Goal: Download file/media

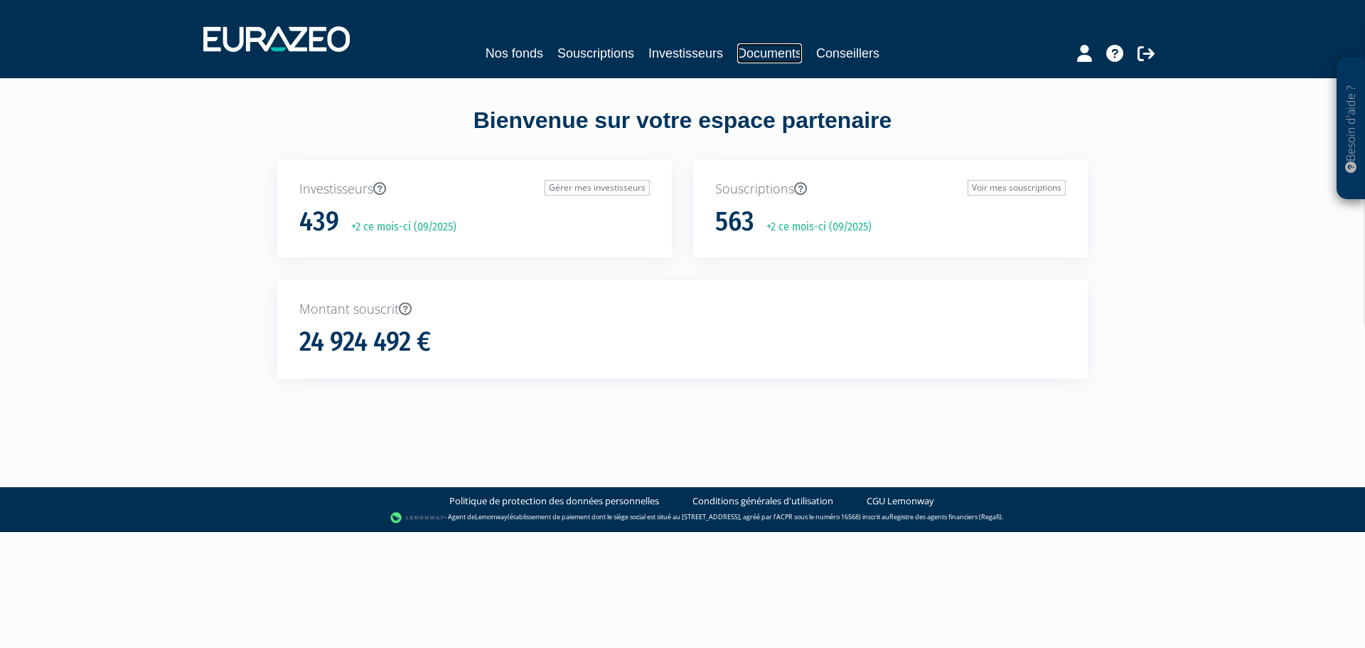
click at [768, 57] on link "Documents" at bounding box center [769, 53] width 65 height 20
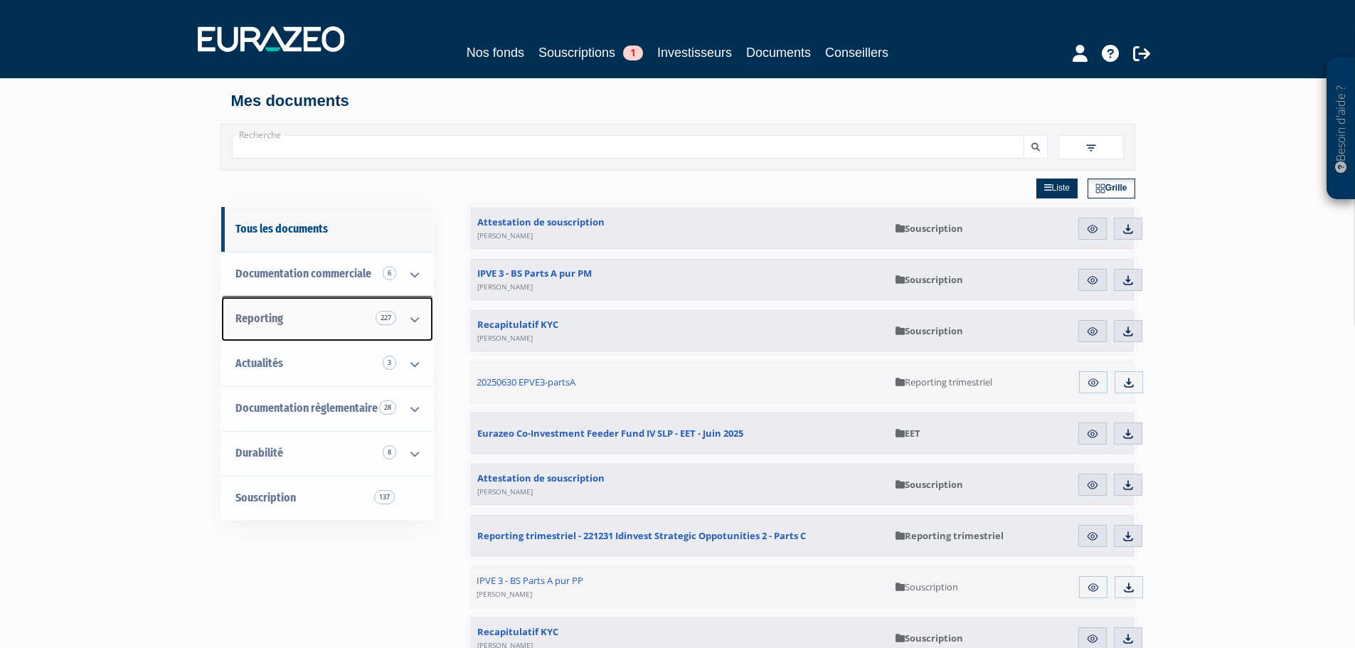
click at [408, 309] on icon at bounding box center [414, 319] width 37 height 44
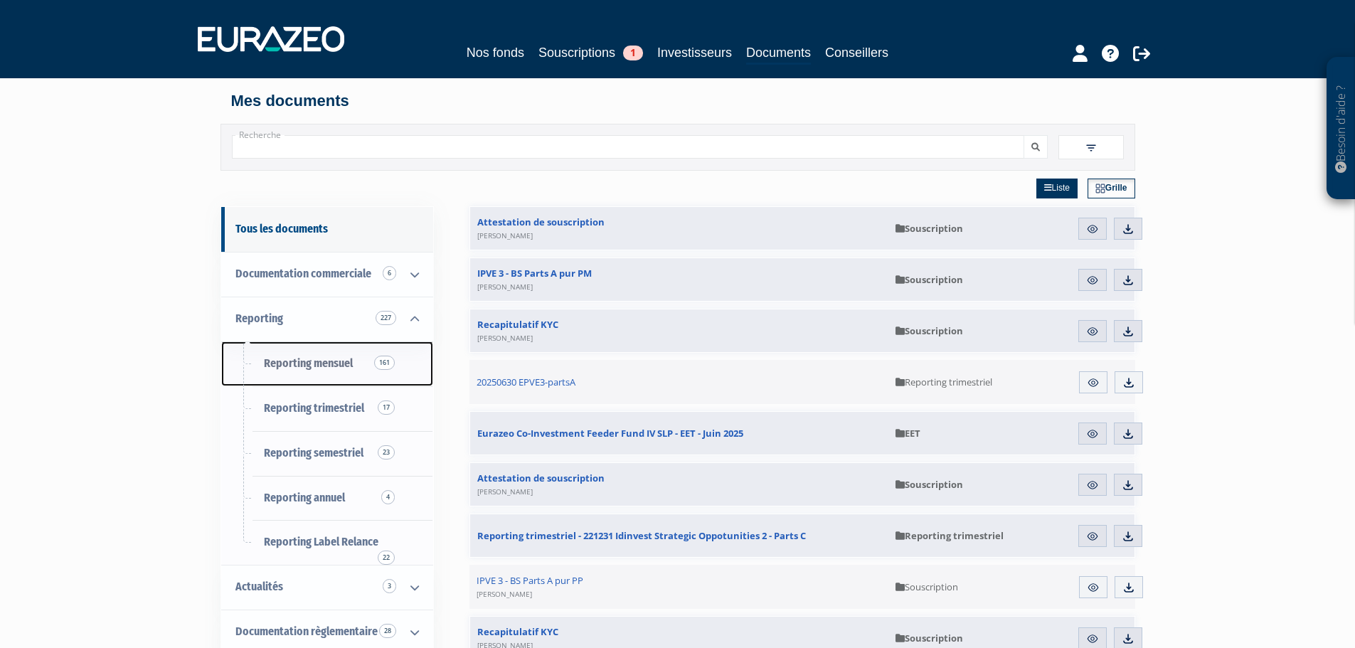
click at [351, 361] on span "Reporting mensuel 161" at bounding box center [308, 363] width 89 height 14
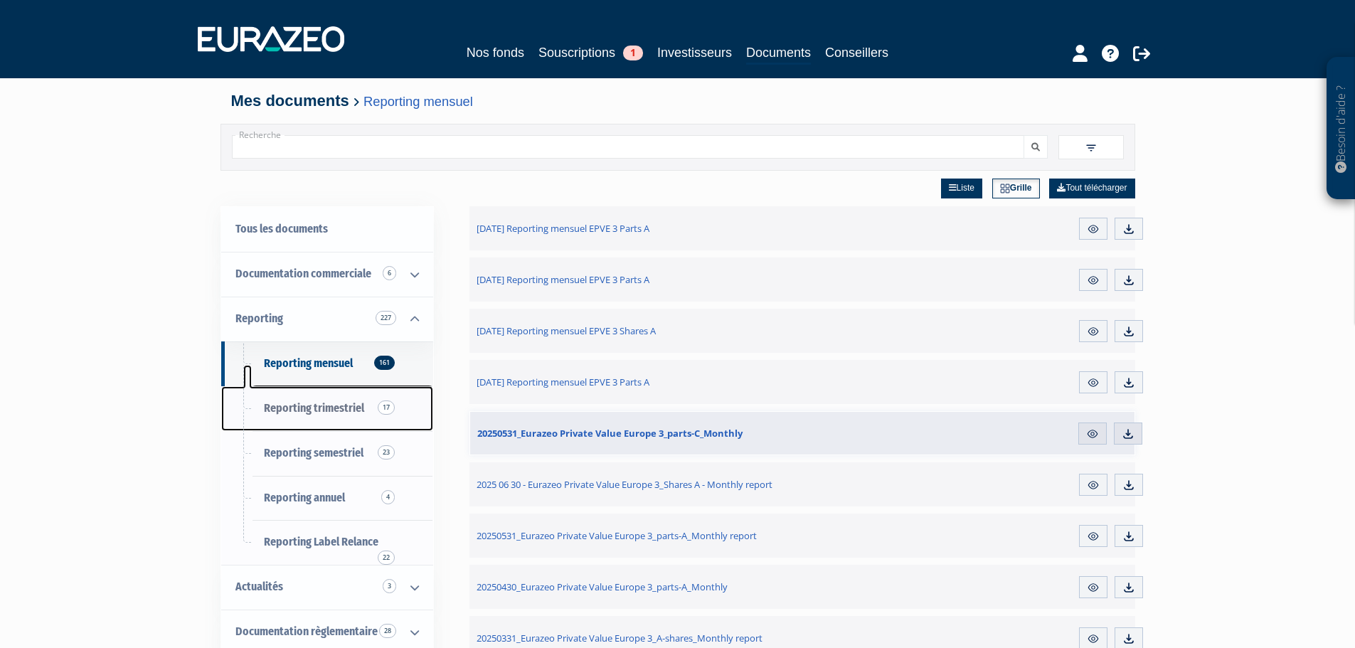
click at [342, 405] on span "Reporting trimestriel 17" at bounding box center [314, 408] width 100 height 14
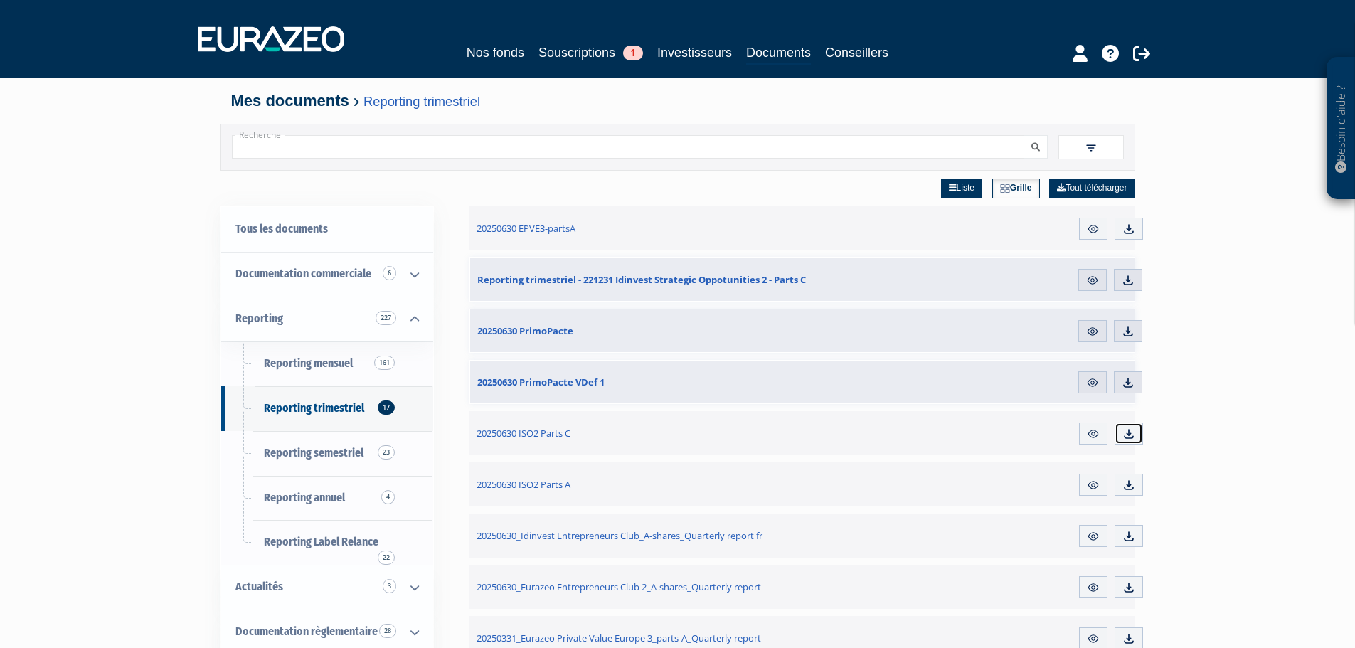
click at [1126, 429] on img at bounding box center [1128, 433] width 13 height 13
drag, startPoint x: 700, startPoint y: 48, endPoint x: 620, endPoint y: 223, distance: 191.9
click at [700, 48] on link "Investisseurs" at bounding box center [694, 53] width 75 height 20
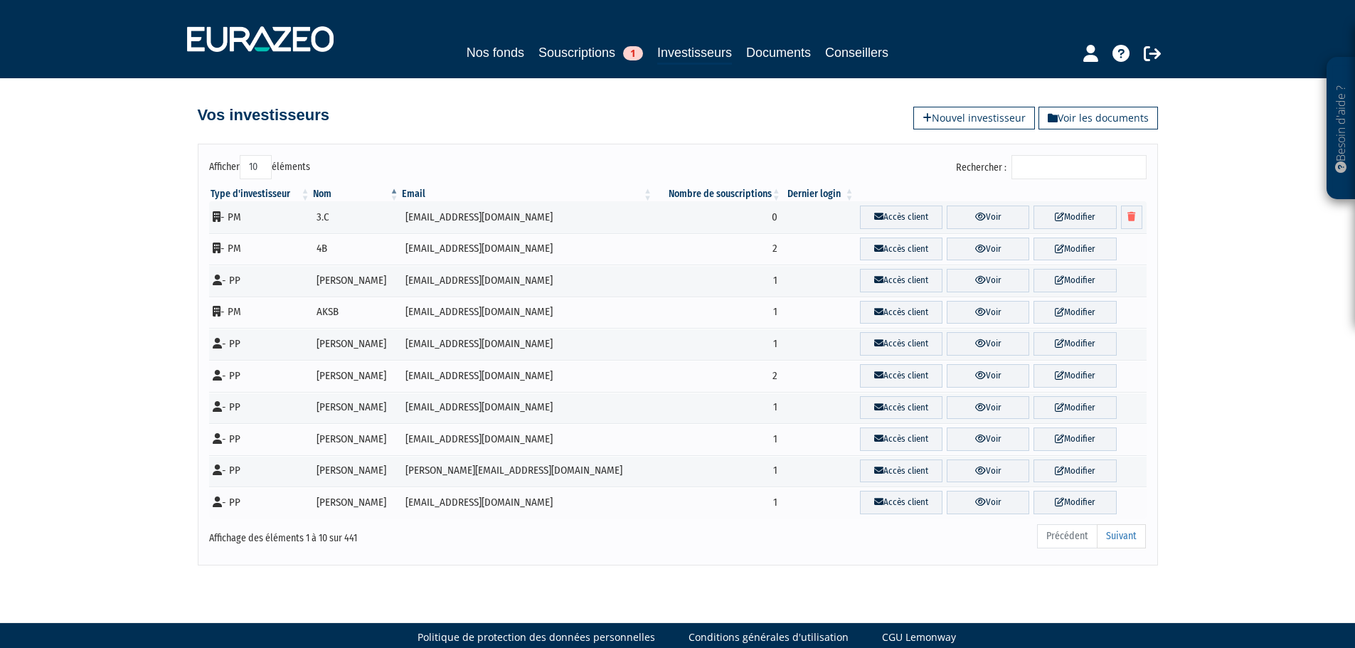
click at [1042, 172] on input "Rechercher :" at bounding box center [1078, 167] width 135 height 24
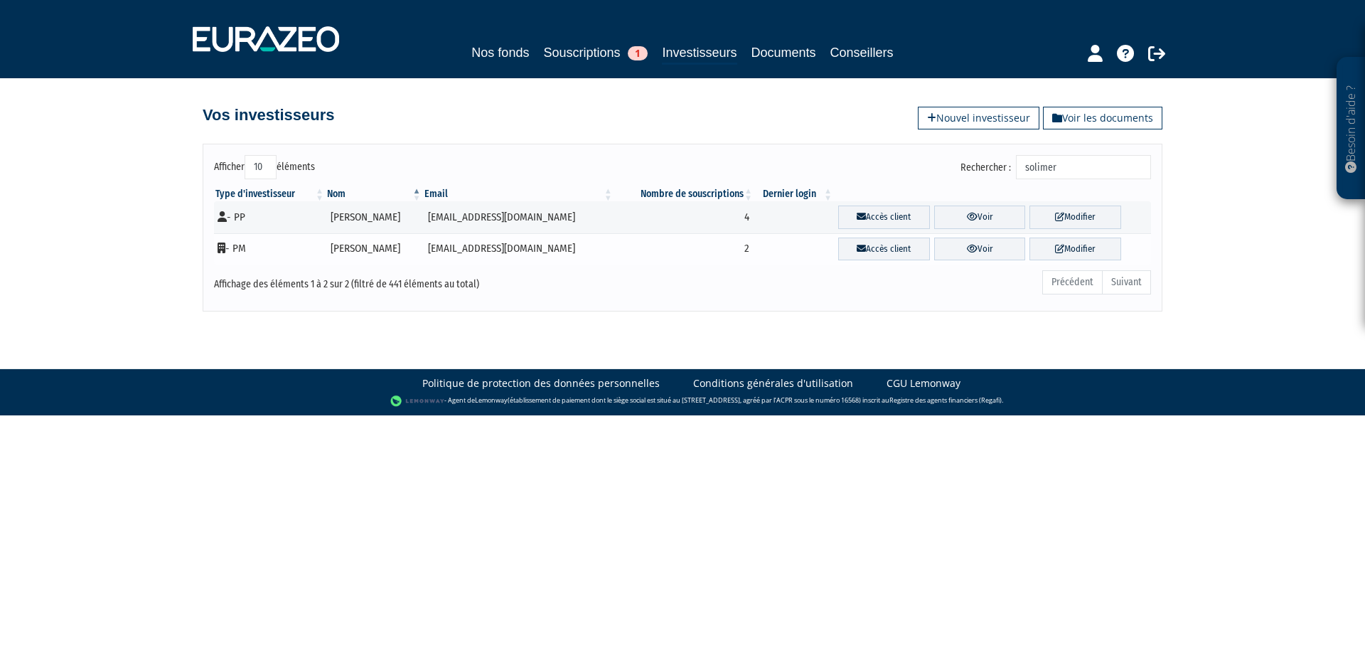
type input "solimer"
click at [518, 252] on td "[EMAIL_ADDRESS][DOMAIN_NAME]" at bounding box center [518, 249] width 191 height 32
click at [367, 250] on td "[PERSON_NAME]" at bounding box center [374, 249] width 97 height 32
click at [238, 247] on td "- PM" at bounding box center [270, 249] width 112 height 32
click at [961, 247] on link "Voir" at bounding box center [980, 249] width 92 height 23
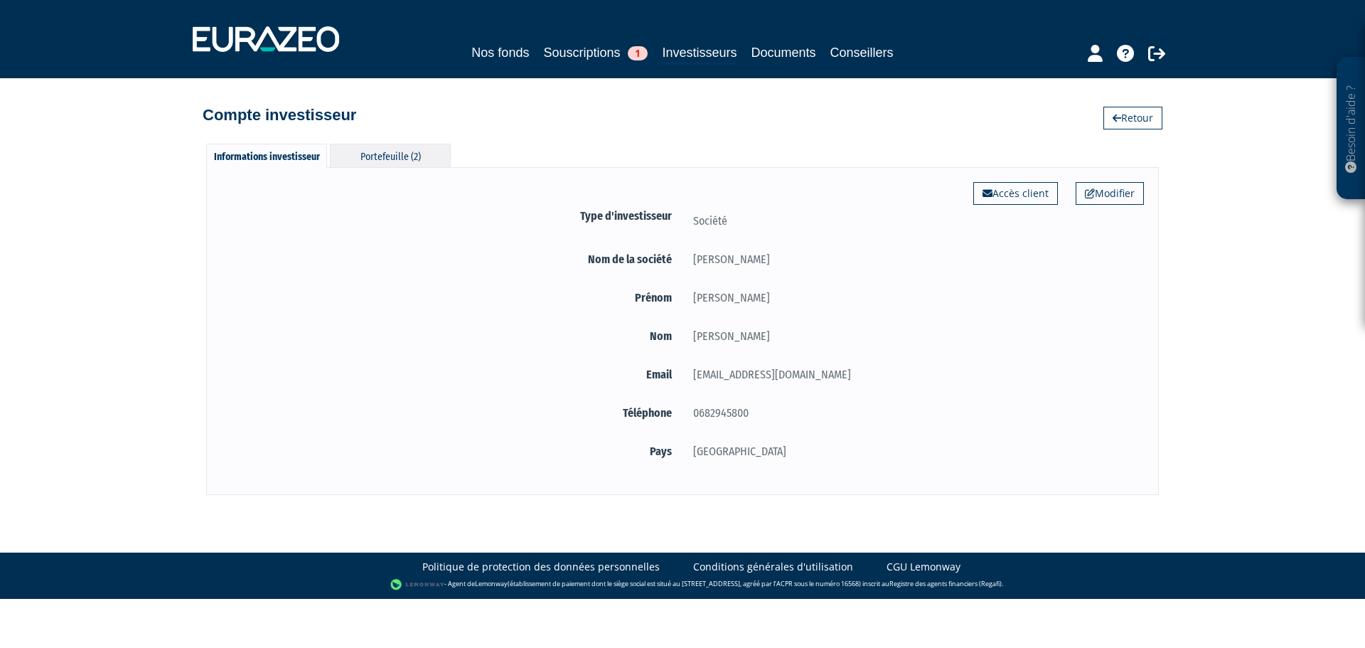
click at [371, 154] on div "Portefeuille (2)" at bounding box center [390, 155] width 121 height 23
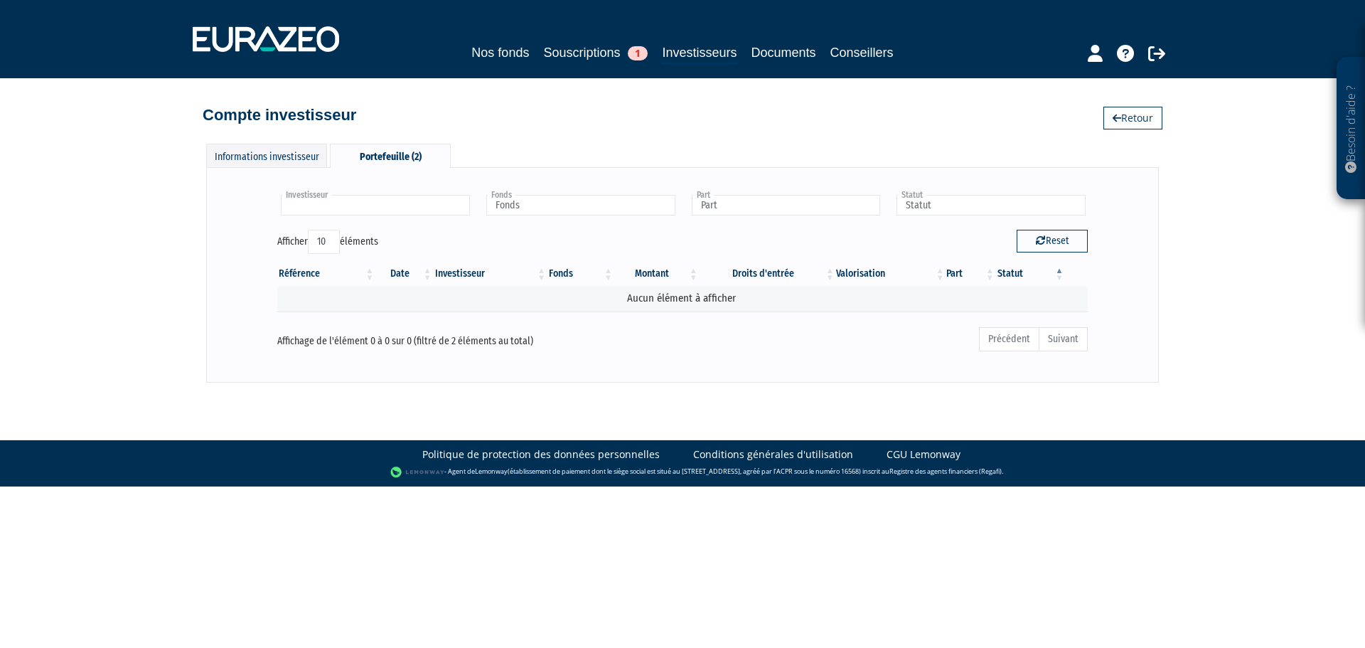
click at [368, 208] on input "text" at bounding box center [375, 205] width 189 height 21
click at [354, 223] on li "[PERSON_NAME]" at bounding box center [374, 228] width 193 height 18
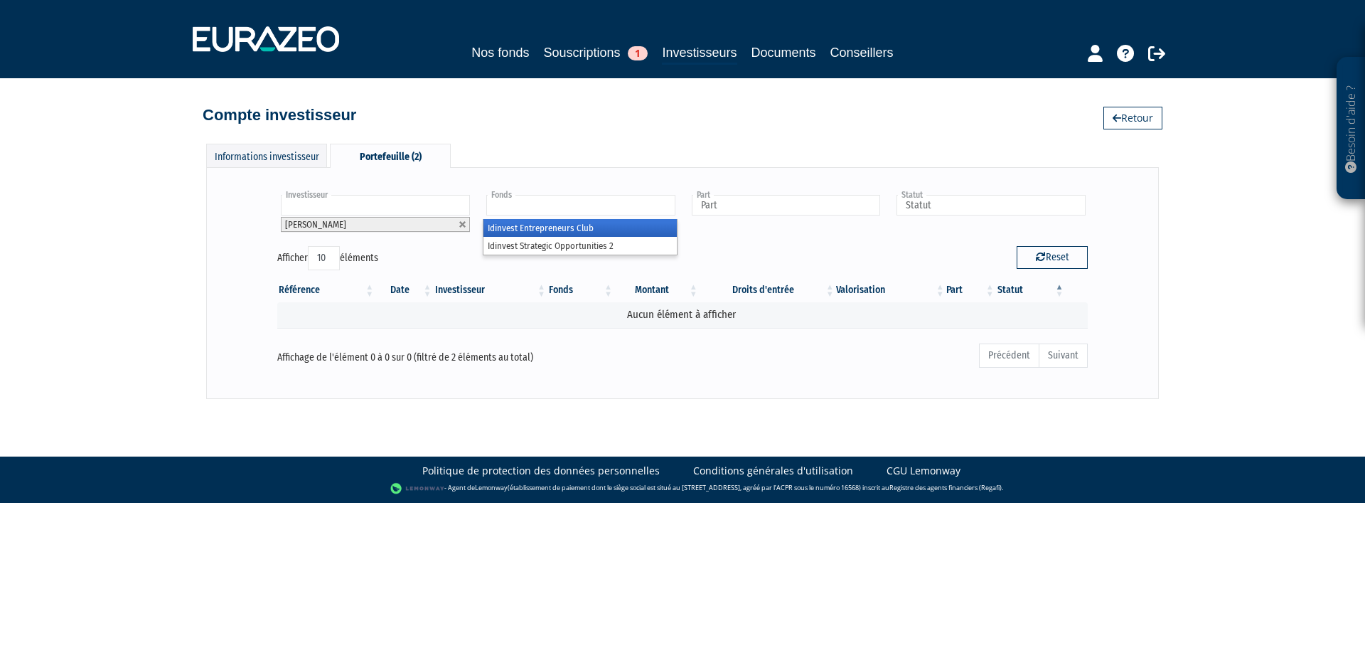
click at [590, 212] on input "text" at bounding box center [580, 205] width 189 height 21
click at [571, 238] on li "Idinvest Strategic Opportunities 2" at bounding box center [580, 246] width 193 height 18
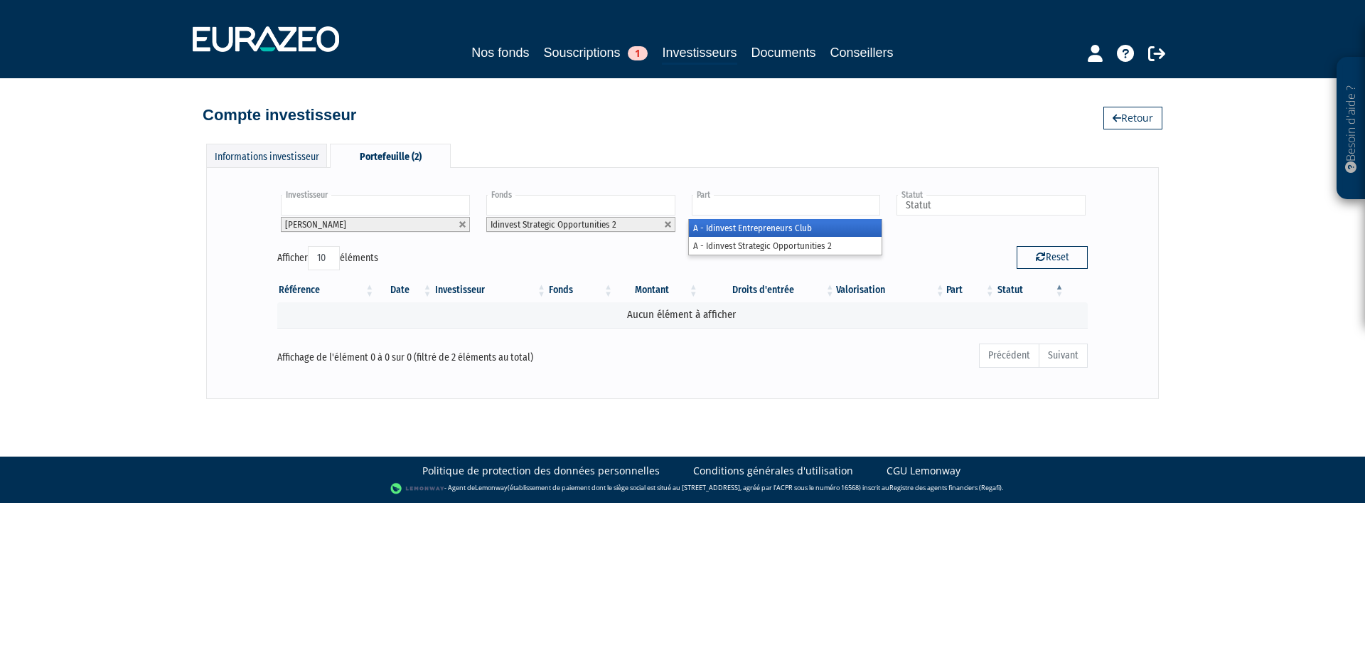
click at [738, 210] on input "text" at bounding box center [786, 205] width 189 height 21
click at [749, 242] on li "A - Idinvest Strategic Opportunities 2" at bounding box center [785, 246] width 193 height 18
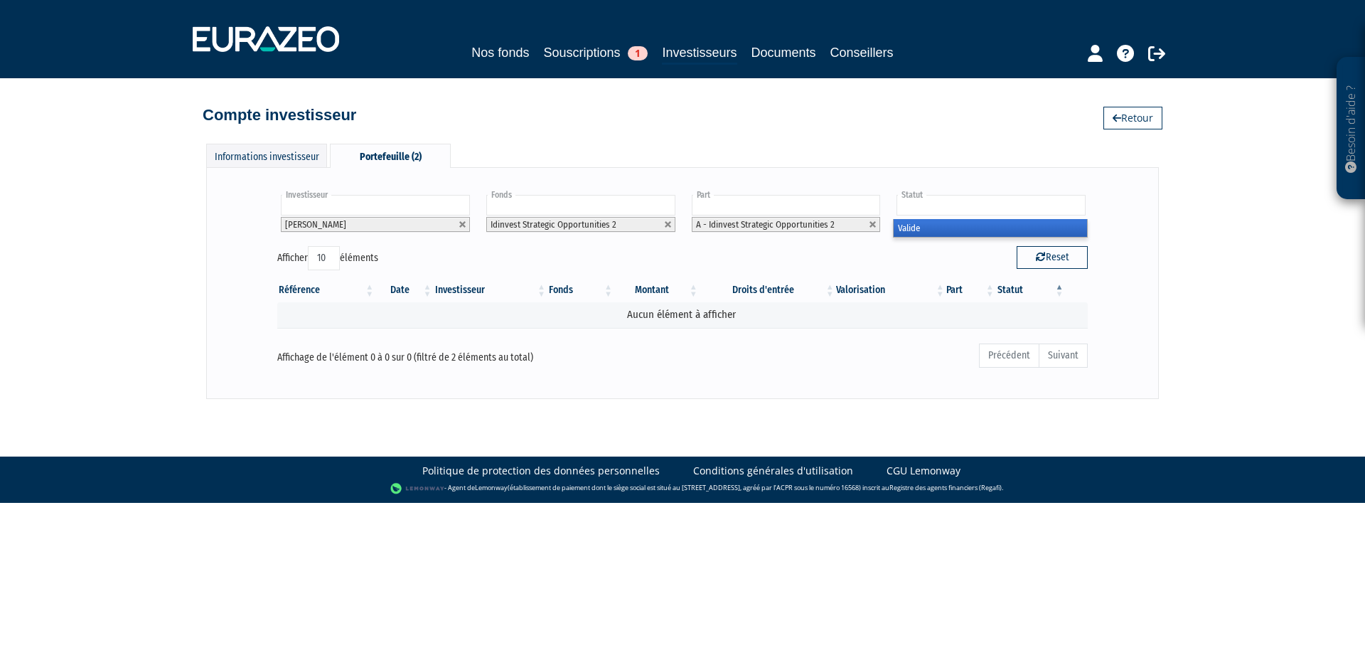
click at [968, 206] on input "text" at bounding box center [991, 205] width 189 height 21
click at [908, 260] on div "Reset" at bounding box center [891, 260] width 416 height 28
type input "Statut"
click at [253, 156] on div "Informations investisseur" at bounding box center [266, 155] width 121 height 23
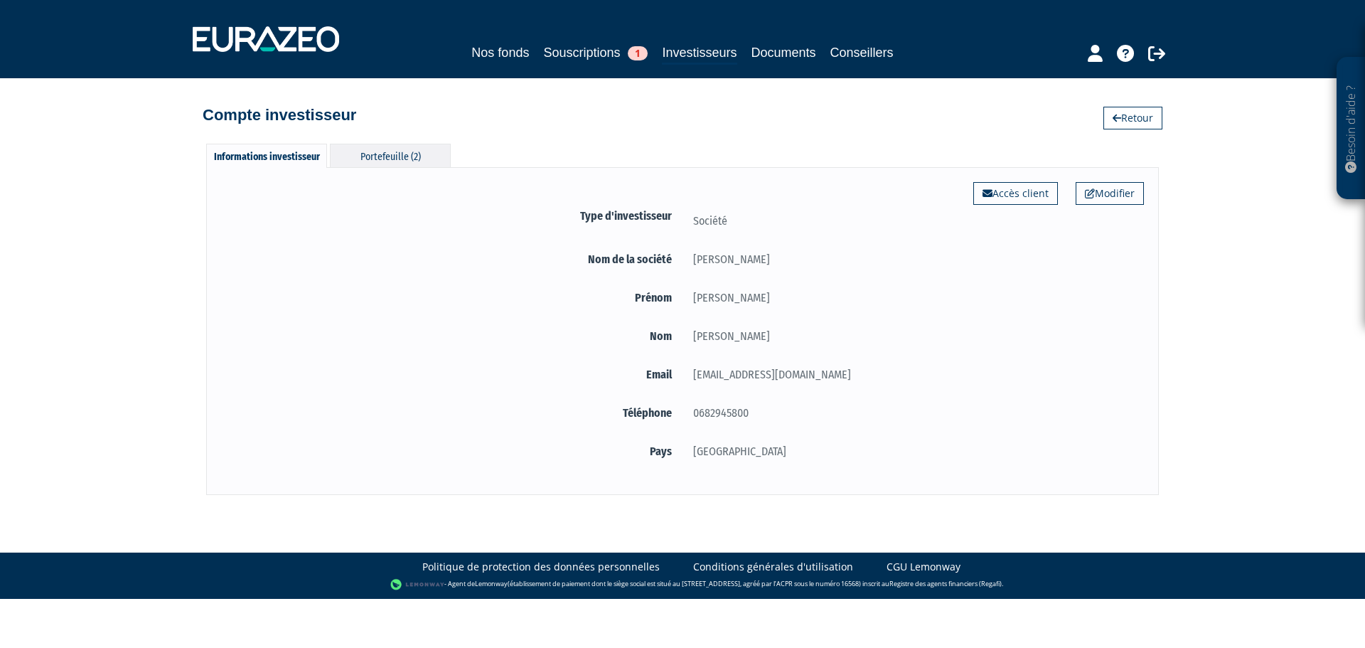
click at [407, 161] on div "Portefeuille (2)" at bounding box center [390, 155] width 121 height 23
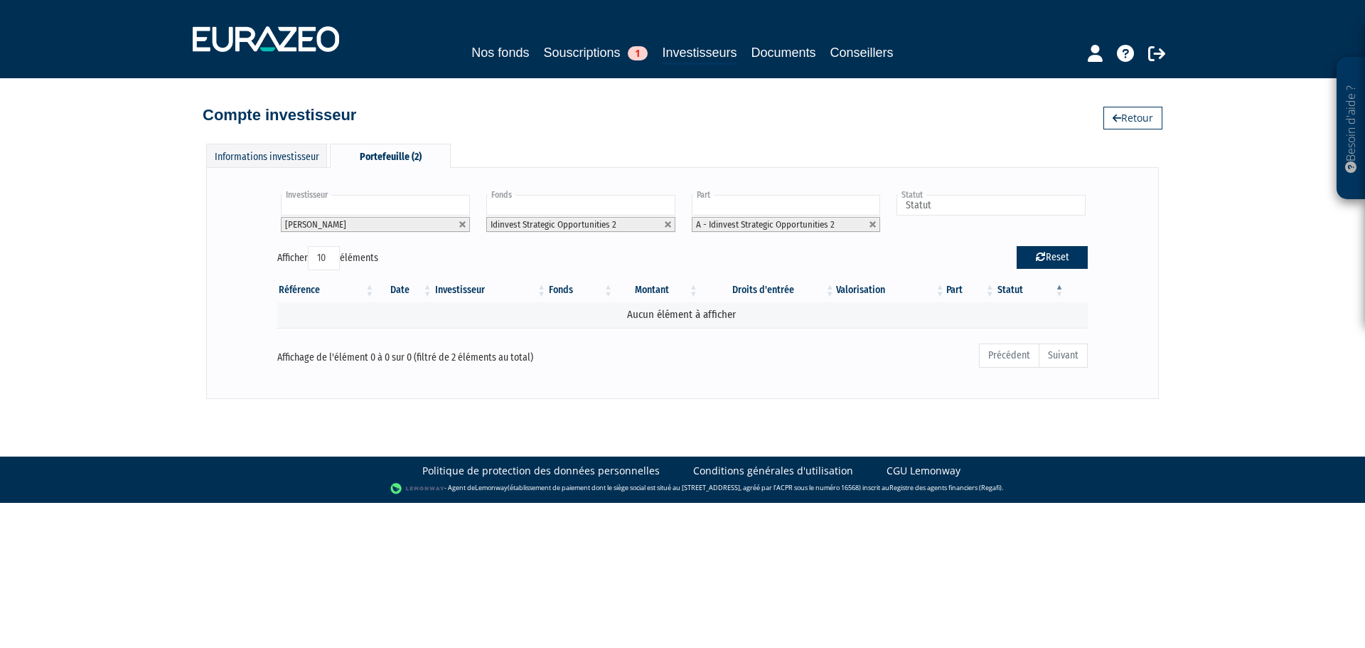
click at [1041, 257] on icon "button" at bounding box center [1041, 257] width 10 height 10
type input "Investisseur"
type input "Fonds"
type input "Part"
type input "Statut"
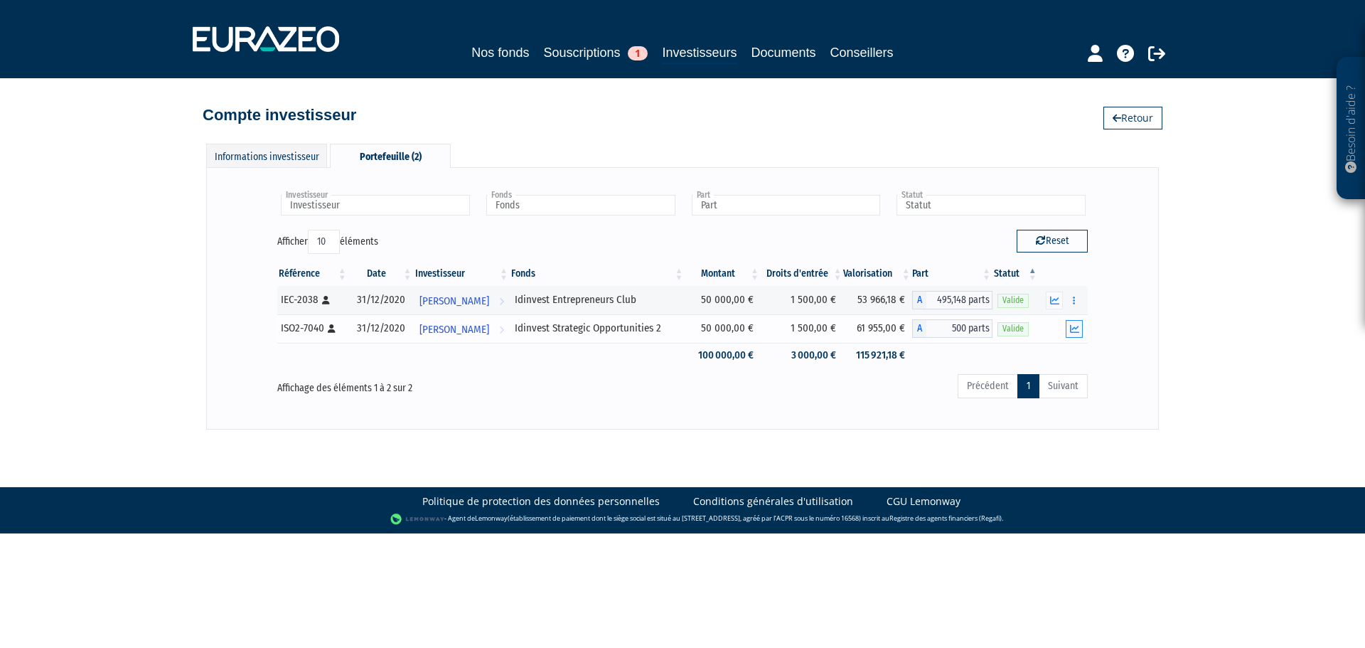
click at [1075, 331] on icon "button" at bounding box center [1074, 328] width 9 height 9
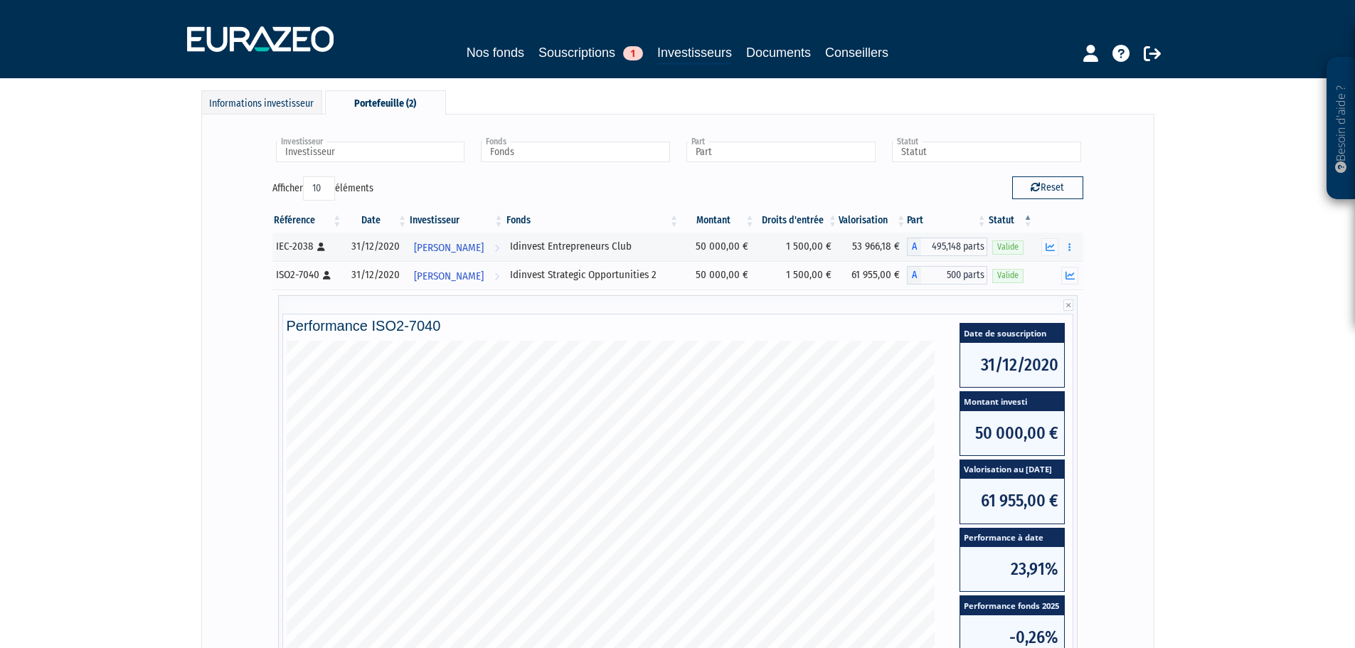
scroll to position [213, 0]
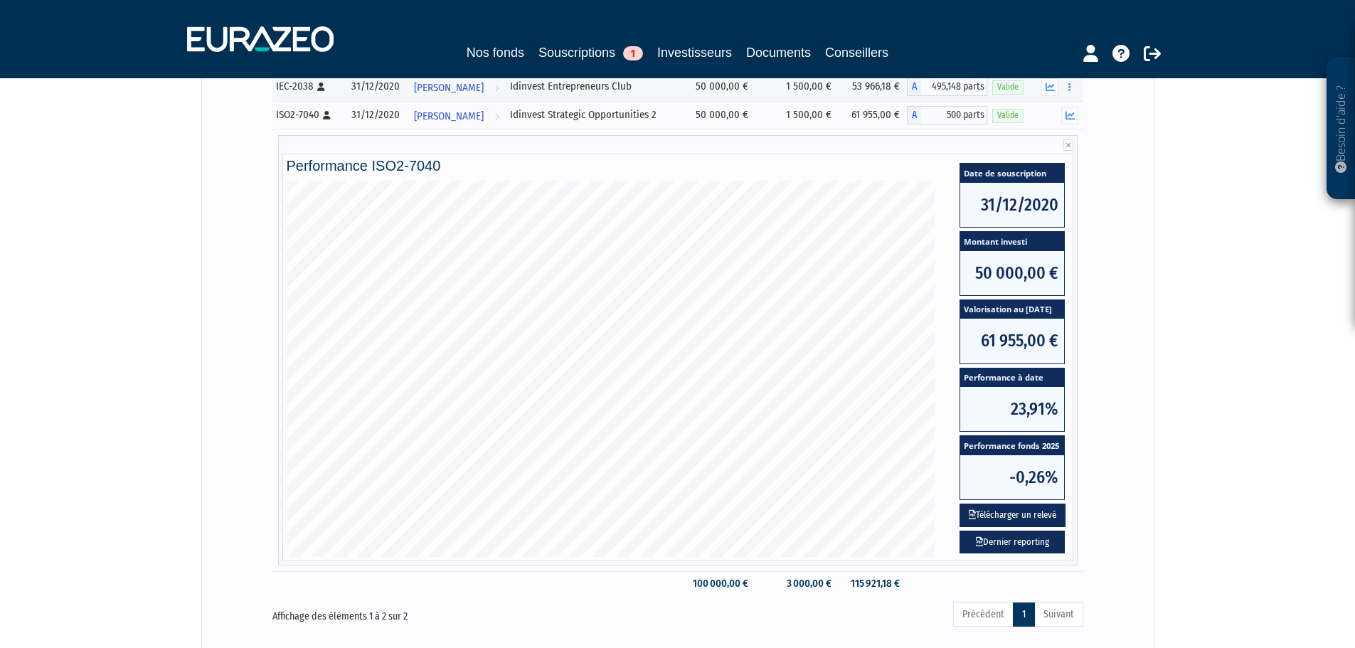
drag, startPoint x: 1033, startPoint y: 511, endPoint x: 863, endPoint y: 500, distance: 170.3
click at [1033, 511] on button "Télécharger un relevé" at bounding box center [1012, 514] width 106 height 23
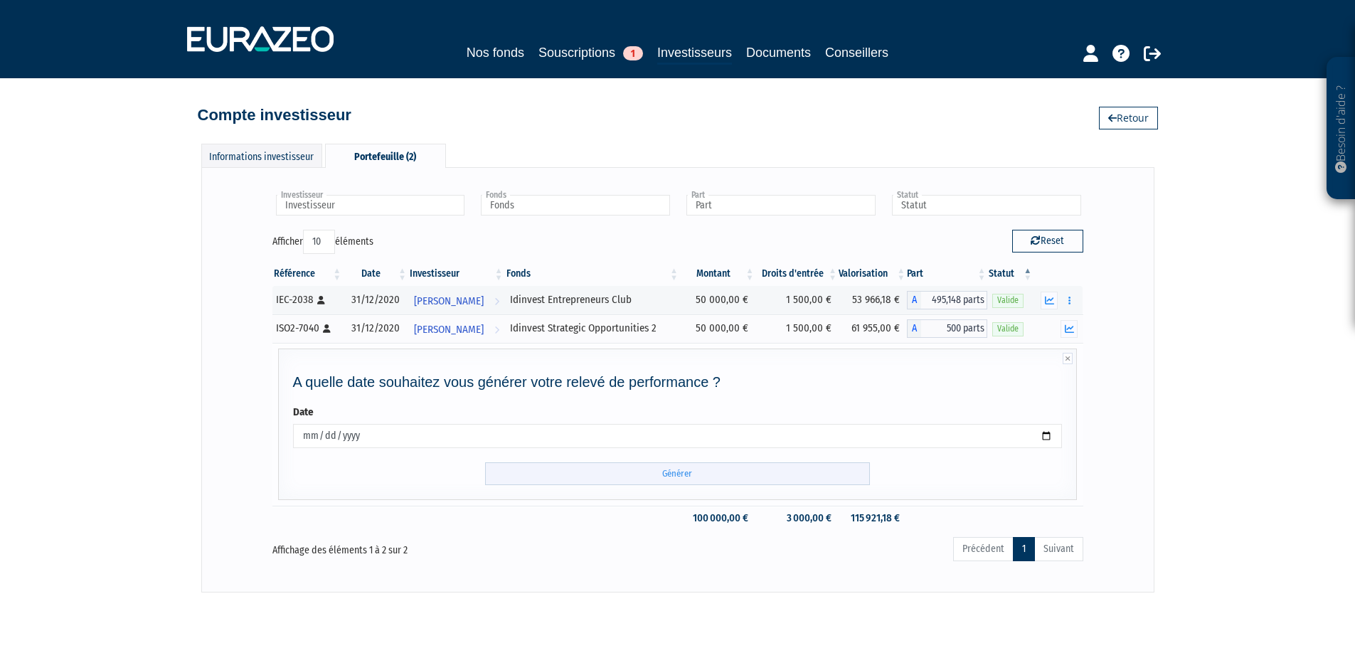
click at [725, 475] on input "Générer" at bounding box center [677, 473] width 385 height 23
click at [1070, 300] on icon "button" at bounding box center [1069, 300] width 2 height 9
click at [1054, 297] on icon "button" at bounding box center [1049, 300] width 9 height 9
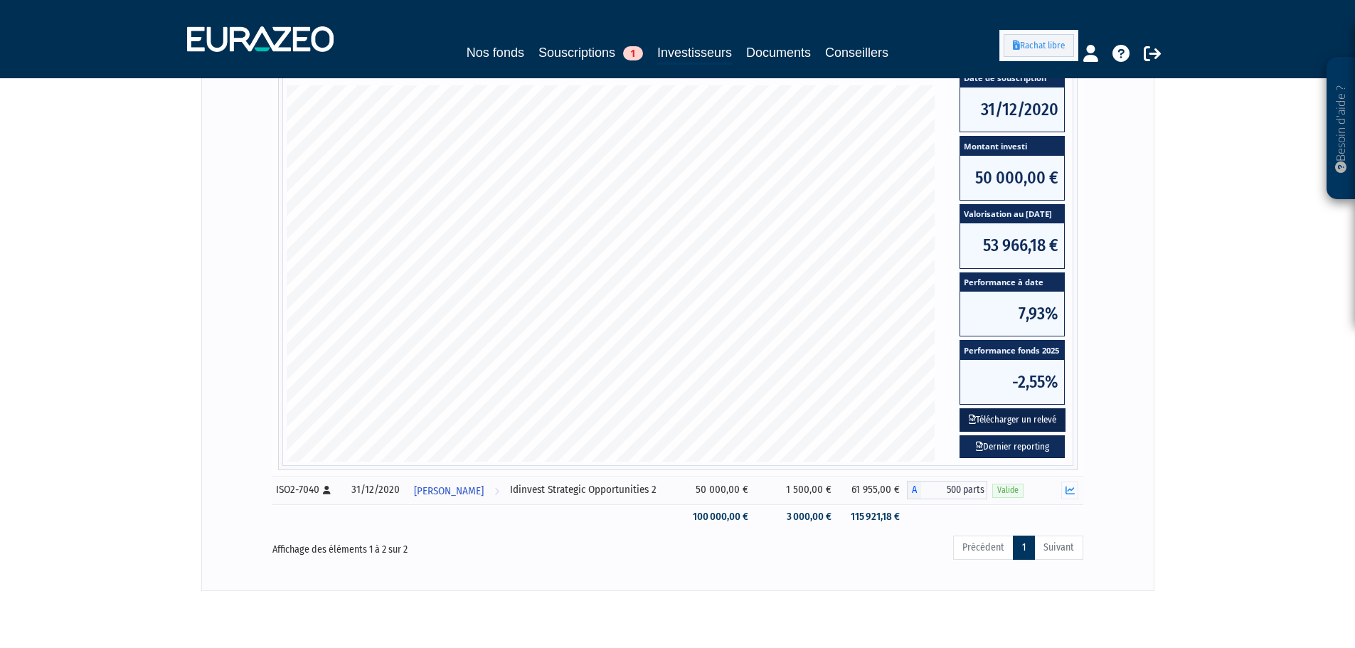
scroll to position [256, 0]
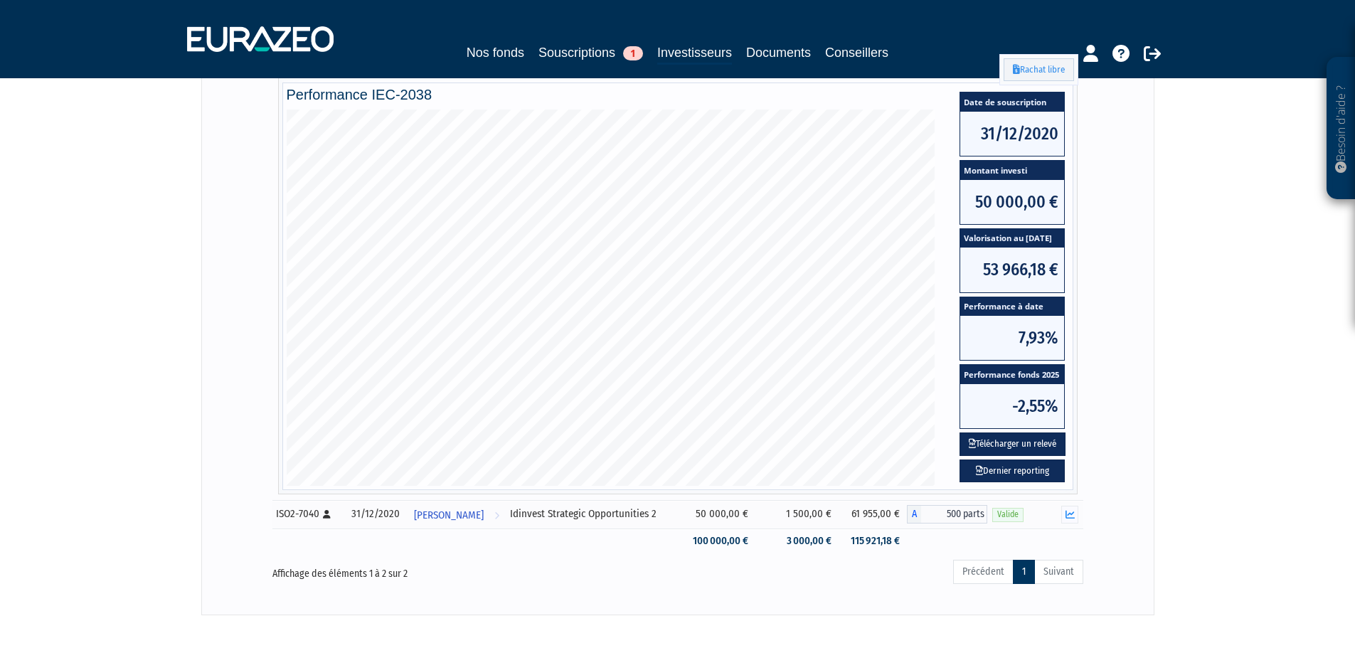
drag, startPoint x: 1046, startPoint y: 442, endPoint x: 1040, endPoint y: 456, distance: 15.0
click at [1046, 442] on button "Télécharger un relevé" at bounding box center [1012, 443] width 106 height 23
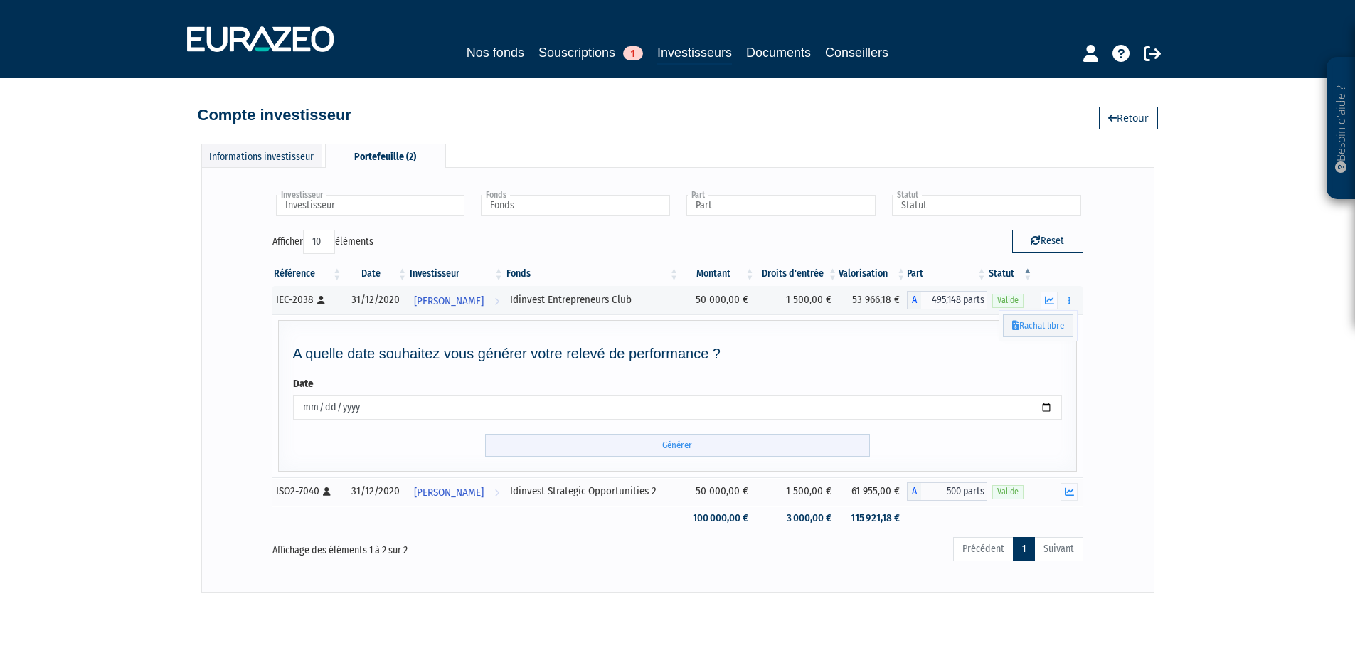
click at [631, 449] on input "Générer" at bounding box center [677, 445] width 385 height 23
drag, startPoint x: 791, startPoint y: 50, endPoint x: 772, endPoint y: 62, distance: 21.7
click at [791, 50] on link "Documents" at bounding box center [778, 53] width 65 height 20
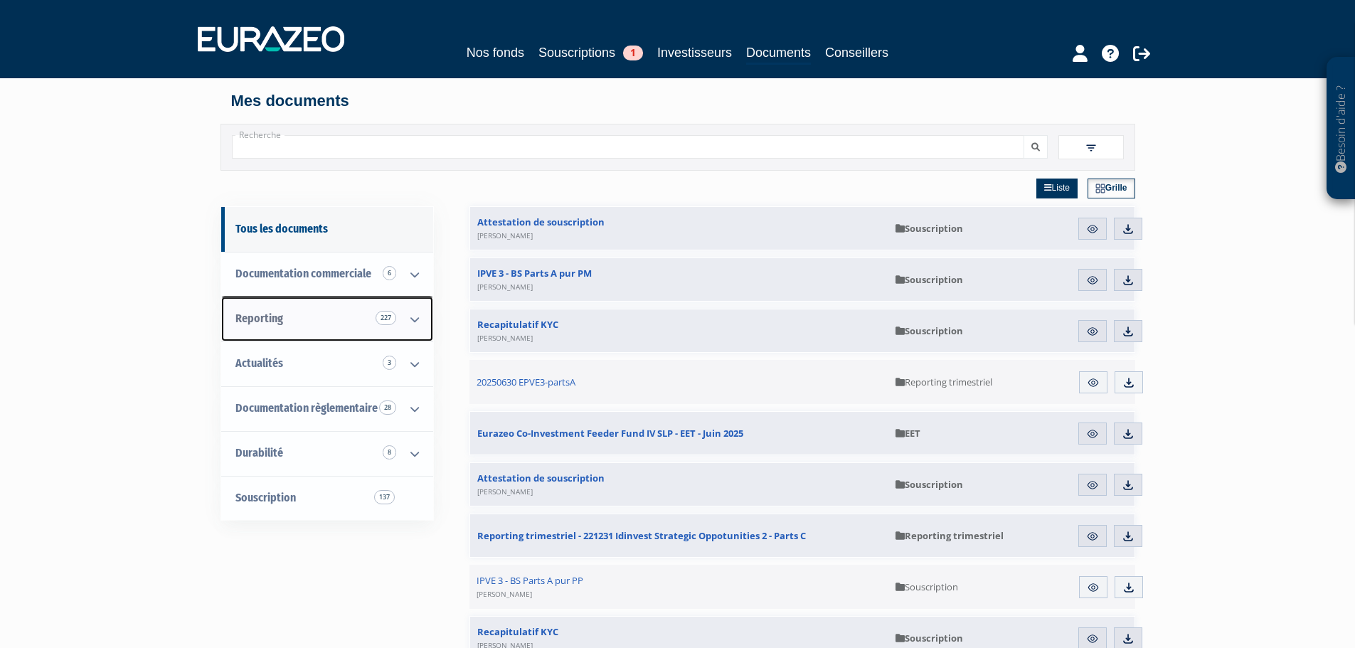
click at [325, 321] on link "Reporting 227" at bounding box center [327, 319] width 212 height 45
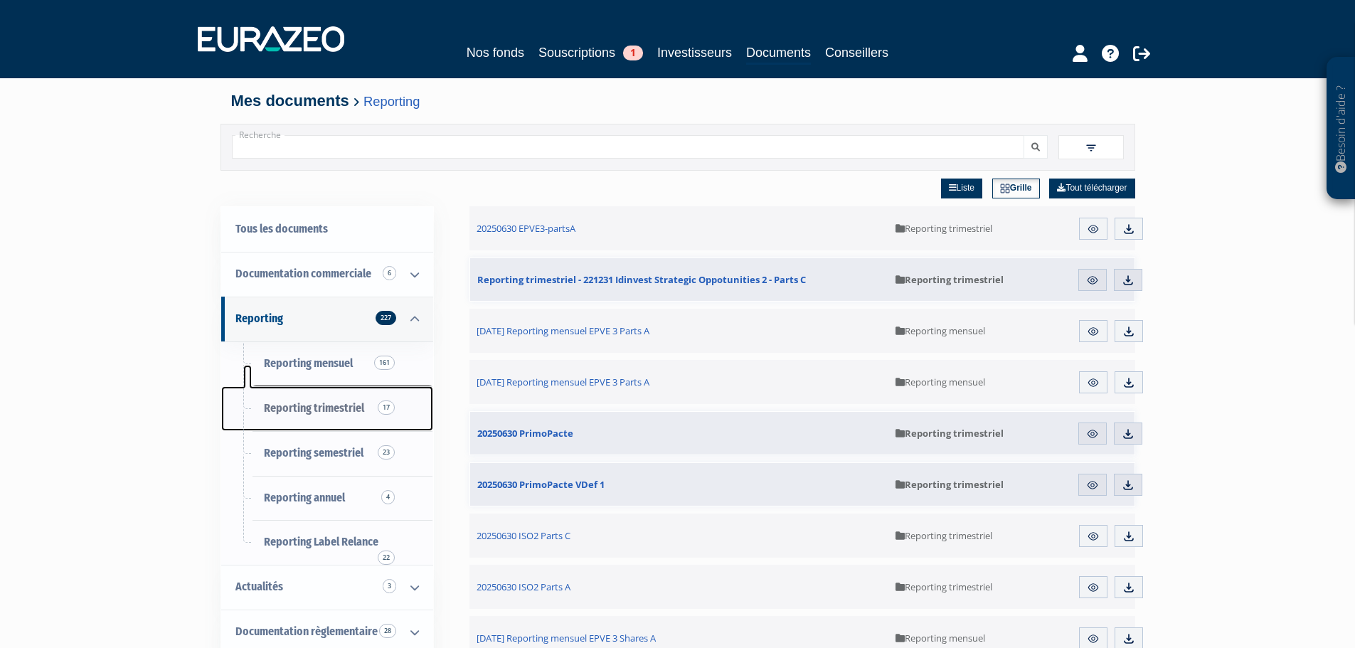
click at [330, 404] on span "Reporting trimestriel 17" at bounding box center [314, 408] width 100 height 14
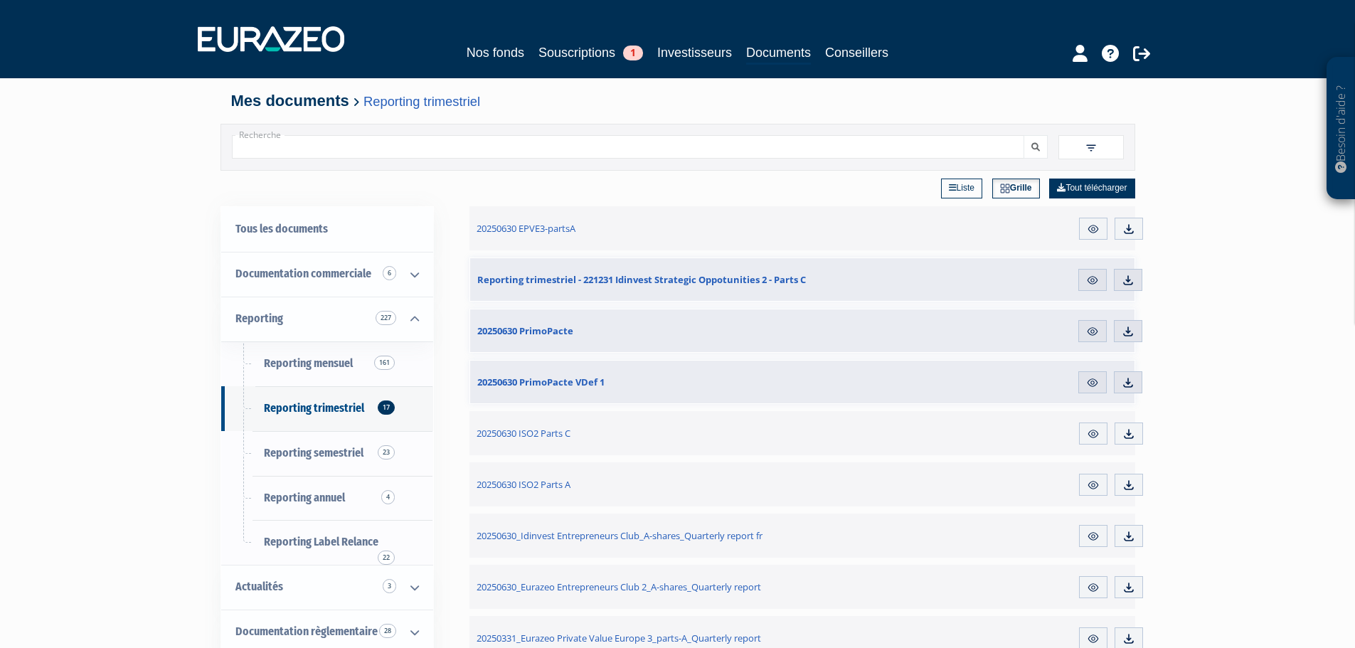
click at [960, 195] on link "Liste" at bounding box center [961, 188] width 41 height 20
click at [960, 195] on link "Liste" at bounding box center [962, 188] width 43 height 20
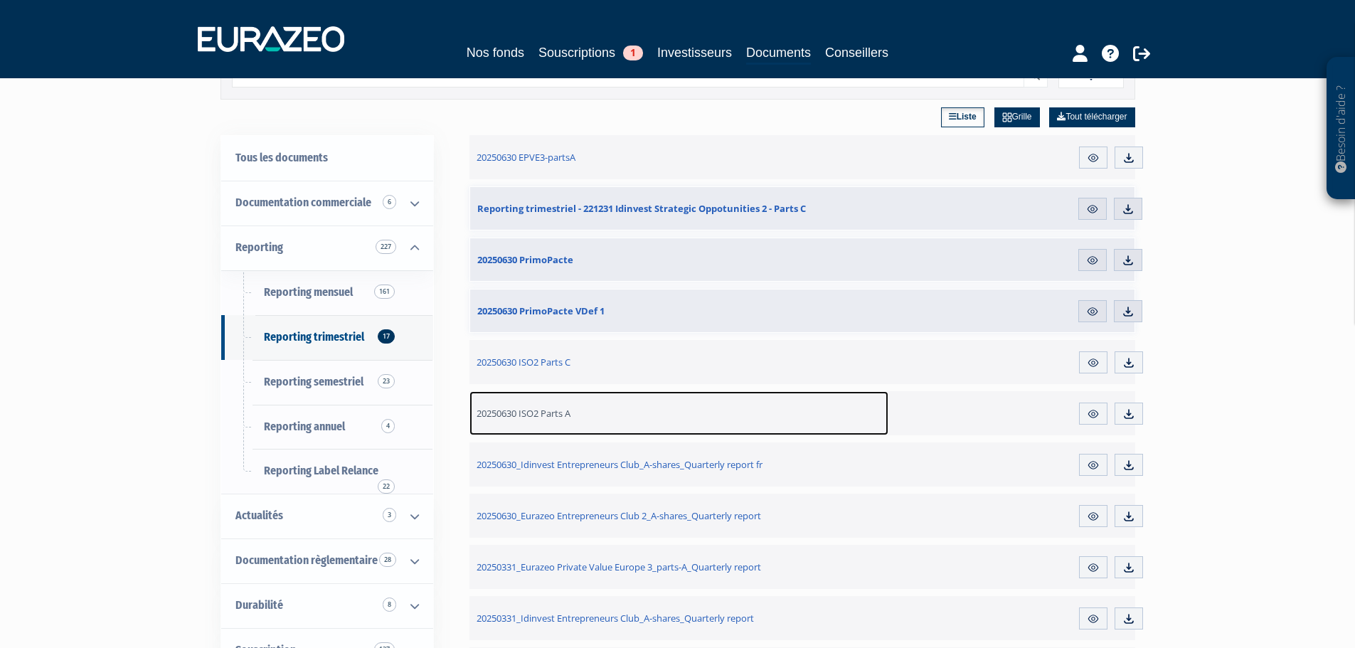
click at [546, 415] on span "20250630 ISO2 Parts A" at bounding box center [523, 413] width 94 height 13
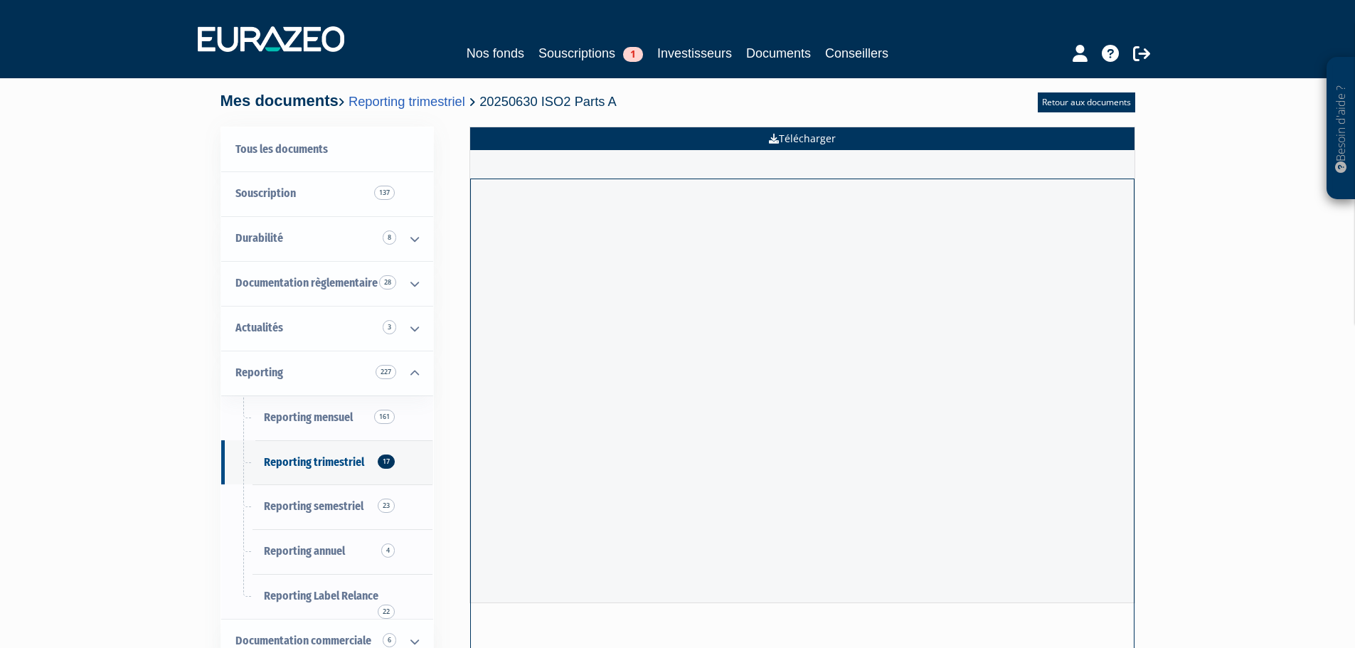
click at [803, 139] on link "Télécharger" at bounding box center [802, 138] width 664 height 23
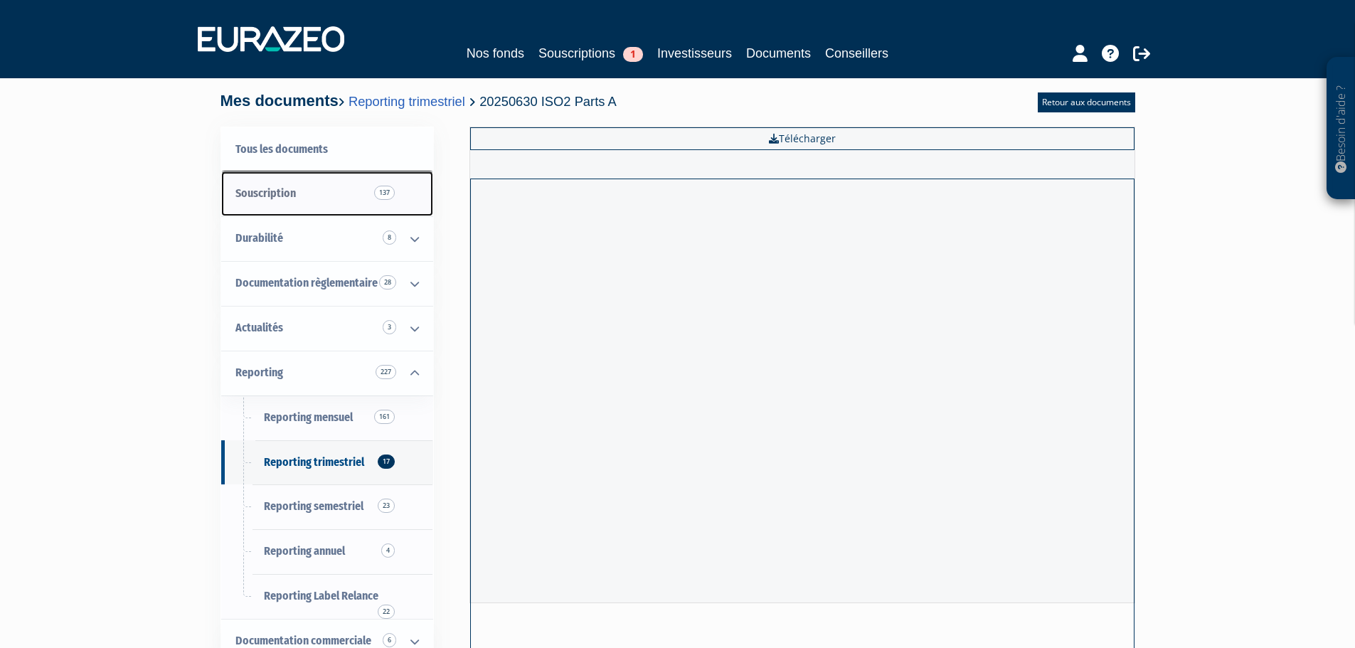
click at [302, 196] on link "Souscription 137" at bounding box center [327, 193] width 212 height 45
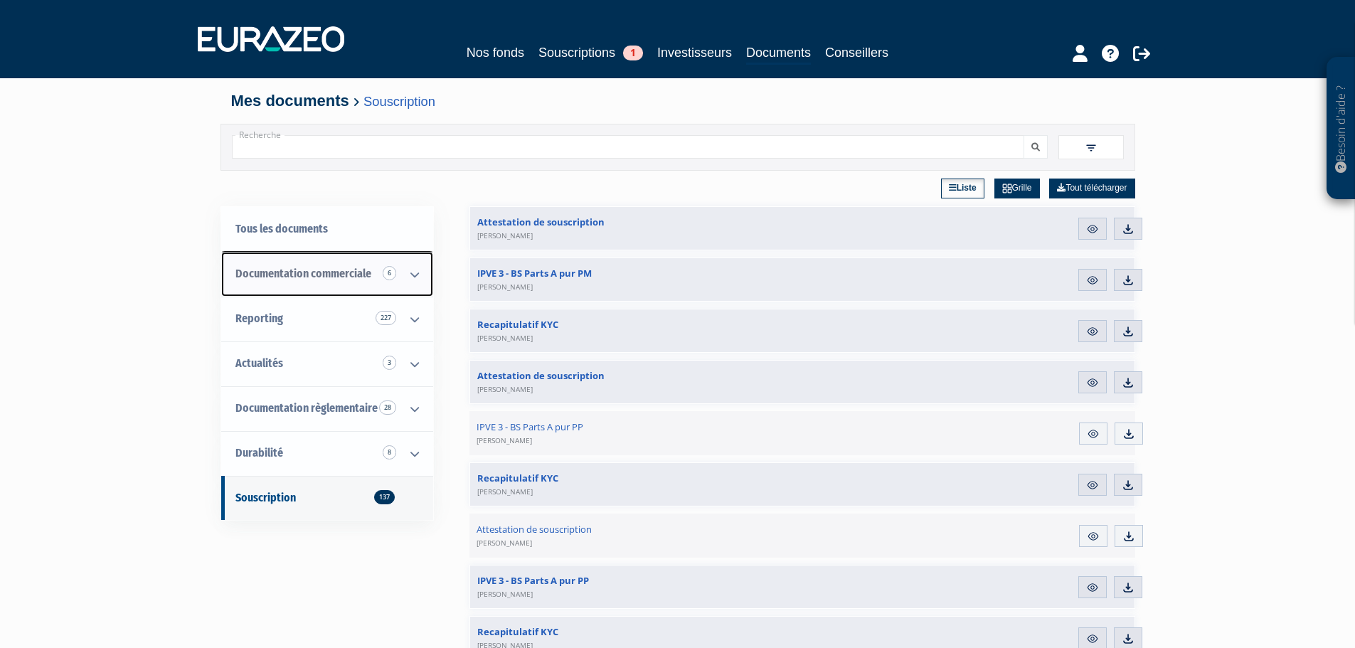
click at [292, 270] on span "Documentation commerciale 6" at bounding box center [303, 274] width 136 height 14
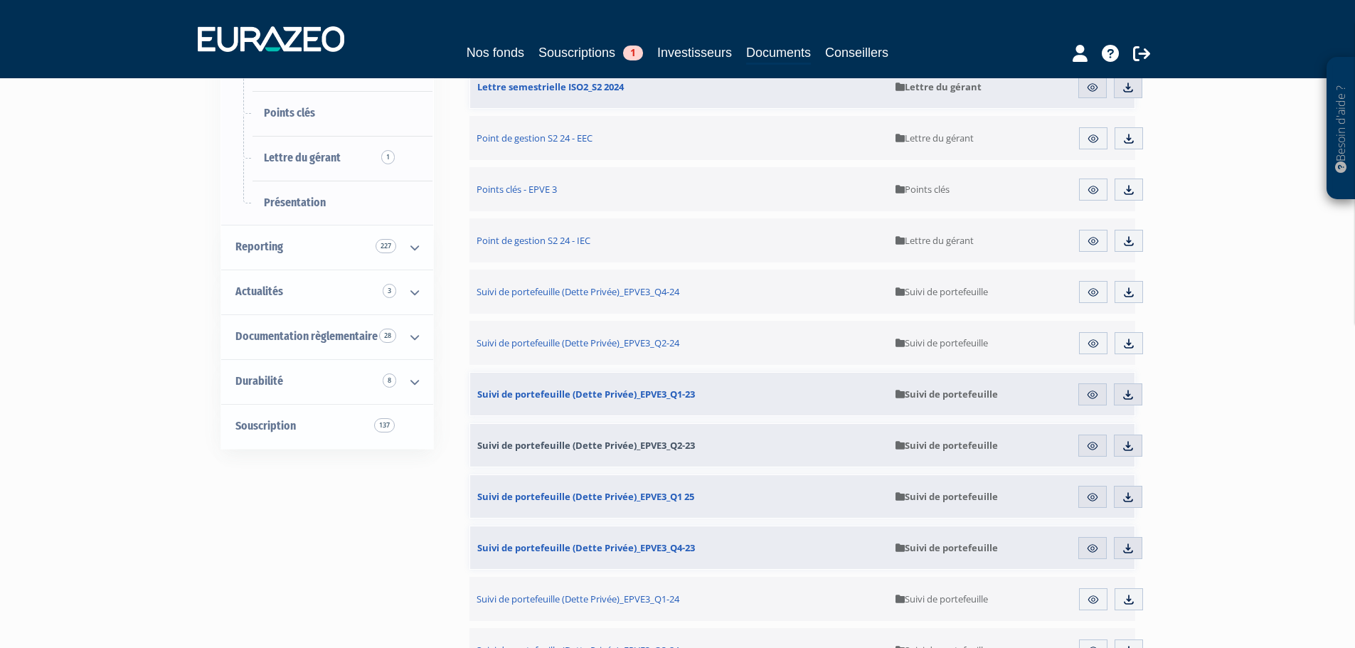
scroll to position [213, 0]
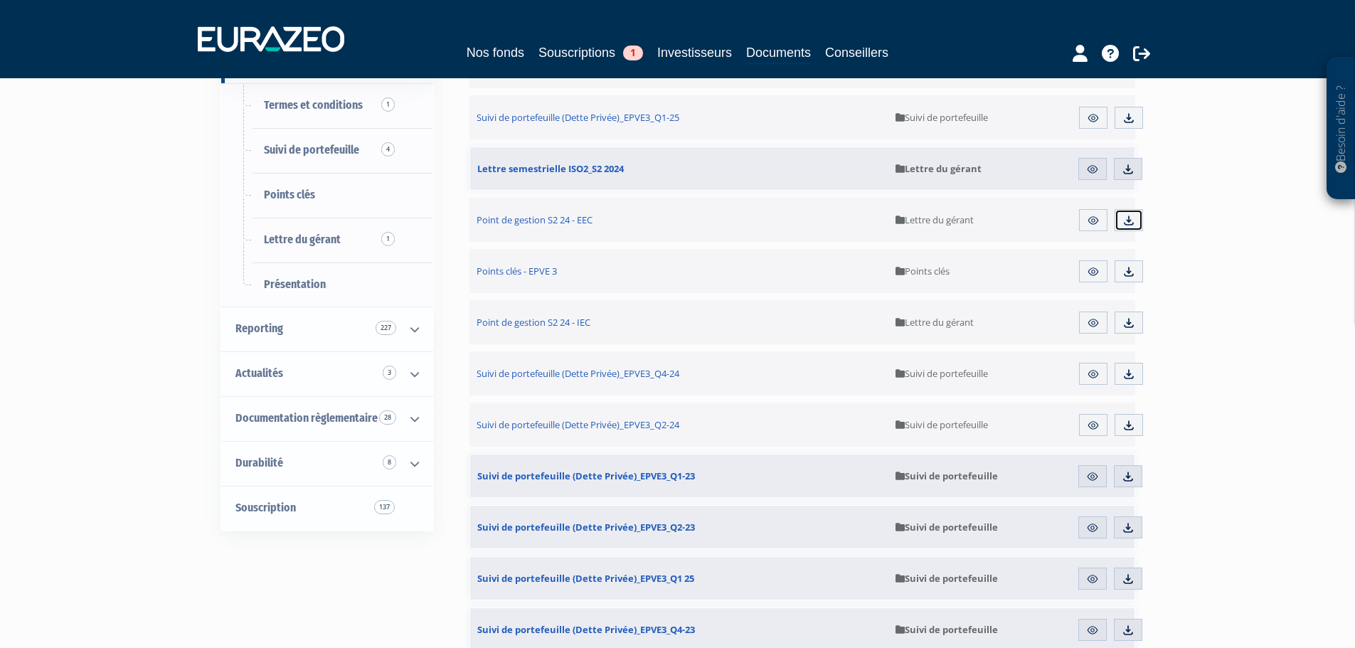
click at [1119, 215] on link "Télécharger" at bounding box center [1128, 220] width 28 height 23
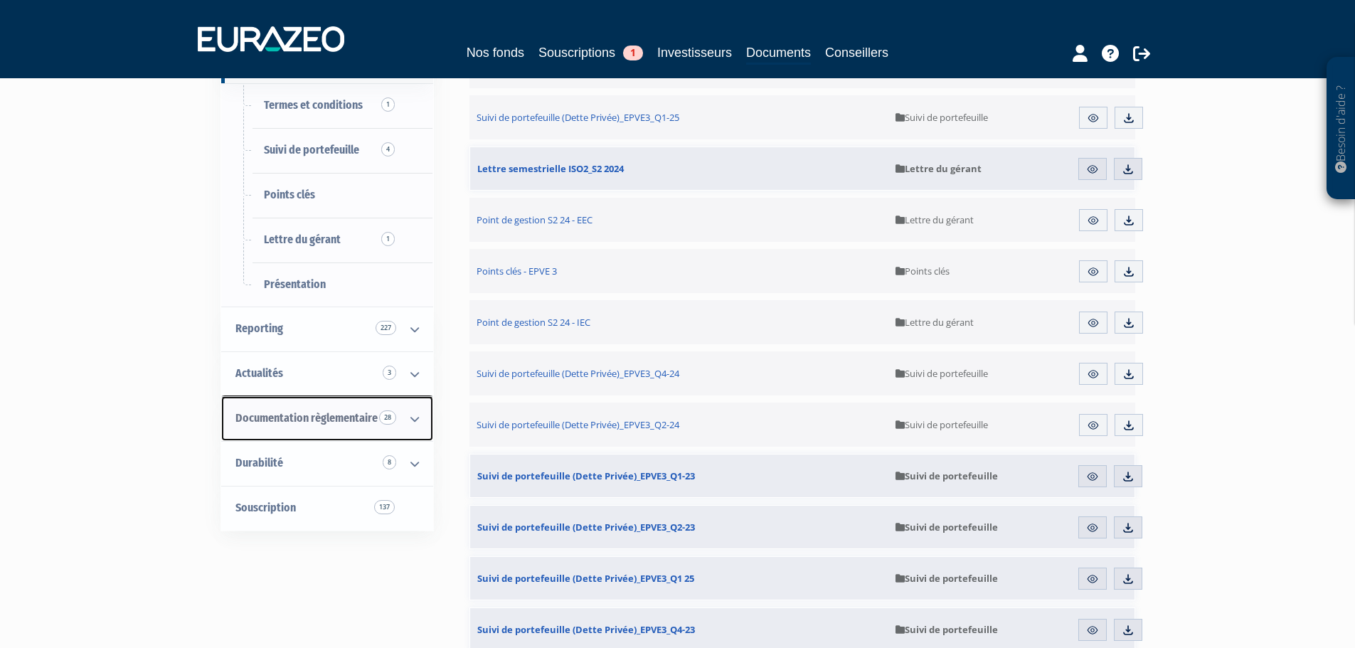
click at [332, 422] on span "Documentation règlementaire 28" at bounding box center [306, 418] width 142 height 14
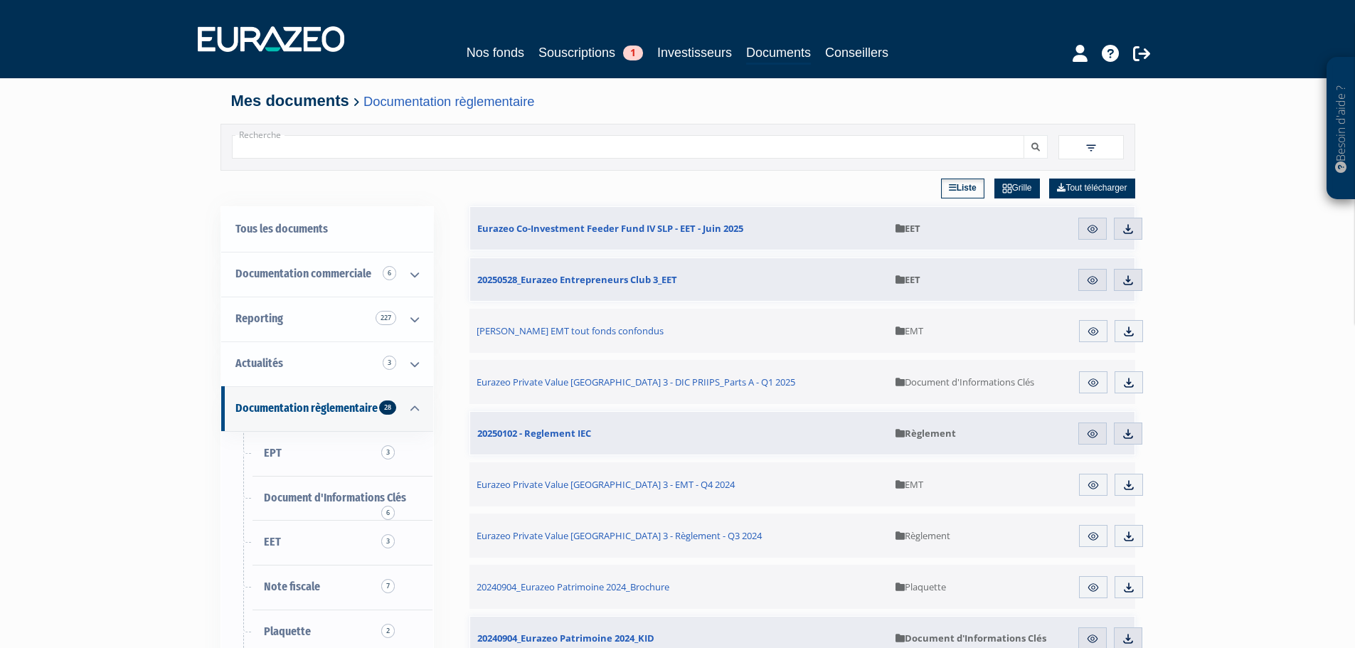
click at [274, 152] on input "Recherche" at bounding box center [628, 146] width 792 height 23
type input "ISO2"
click at [1023, 135] on button "submit" at bounding box center [1035, 146] width 24 height 23
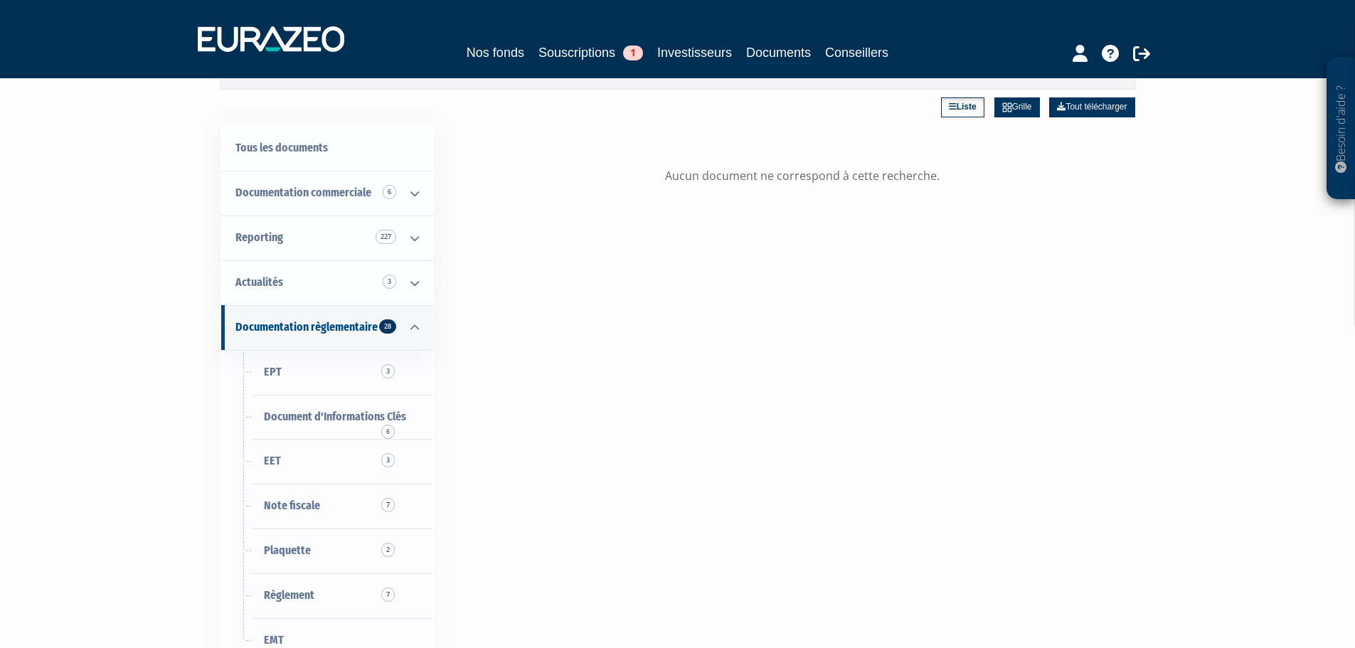
scroll to position [284, 0]
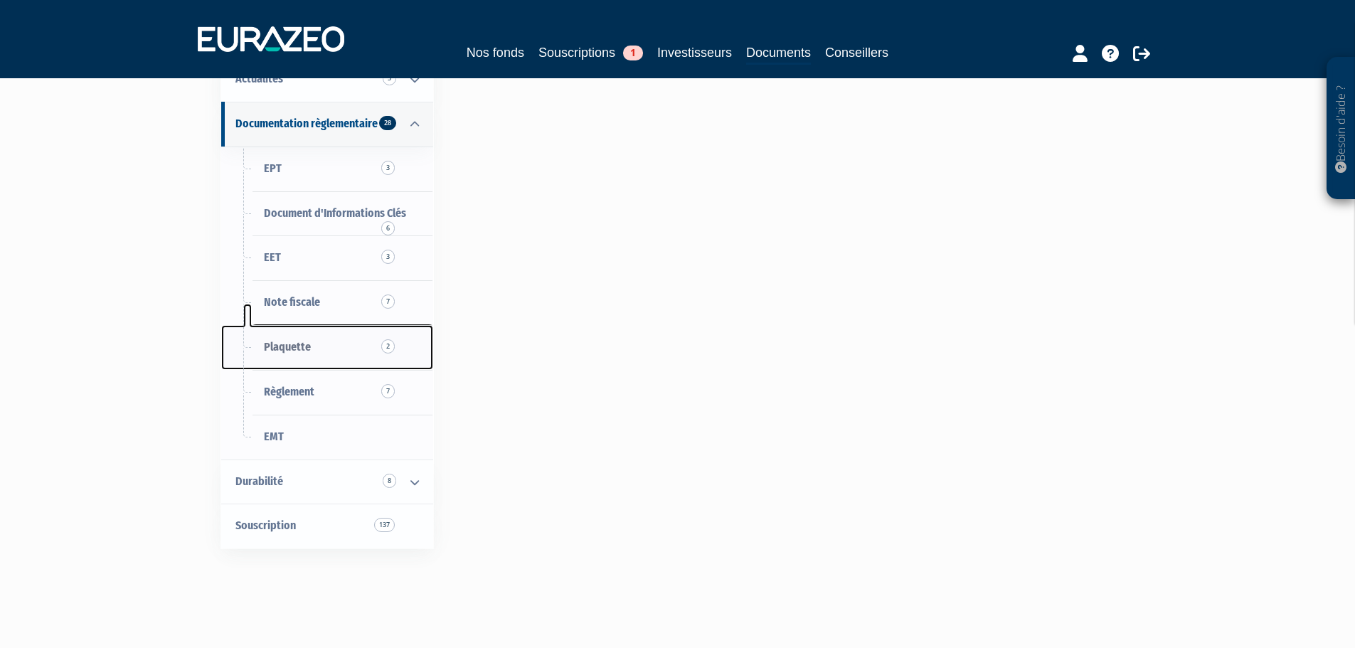
click at [388, 346] on span "2" at bounding box center [388, 346] width 14 height 14
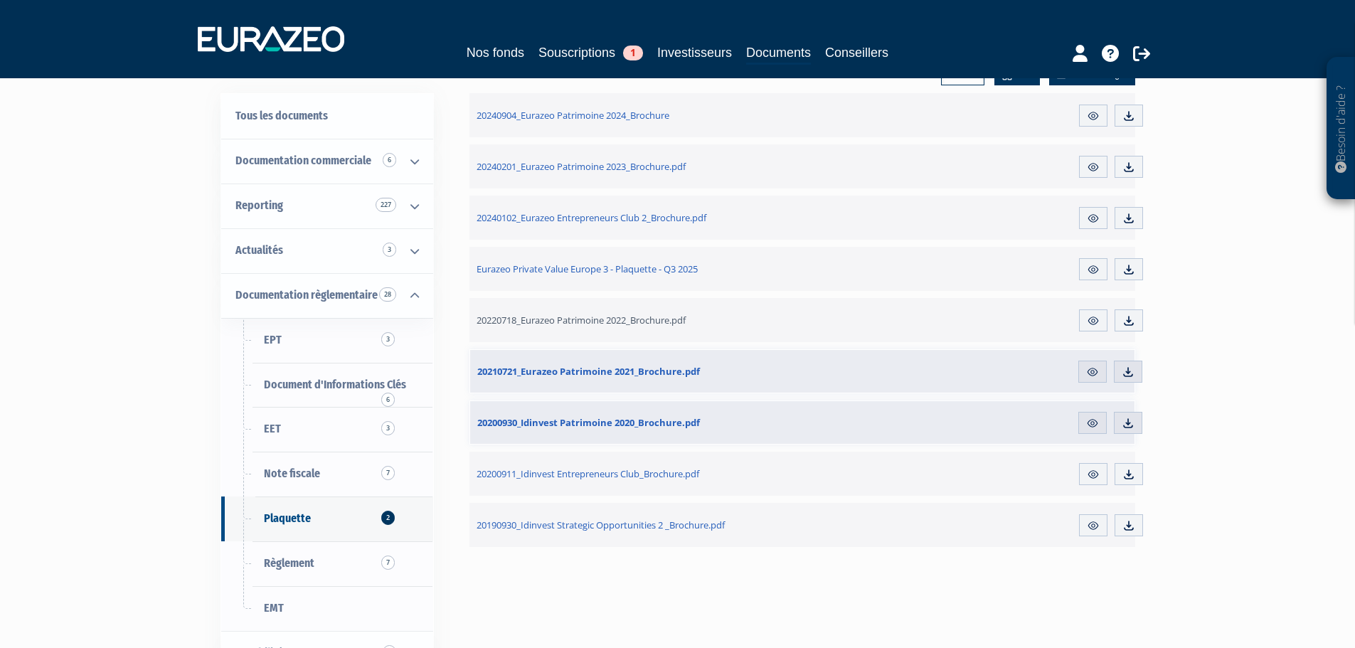
scroll to position [142, 0]
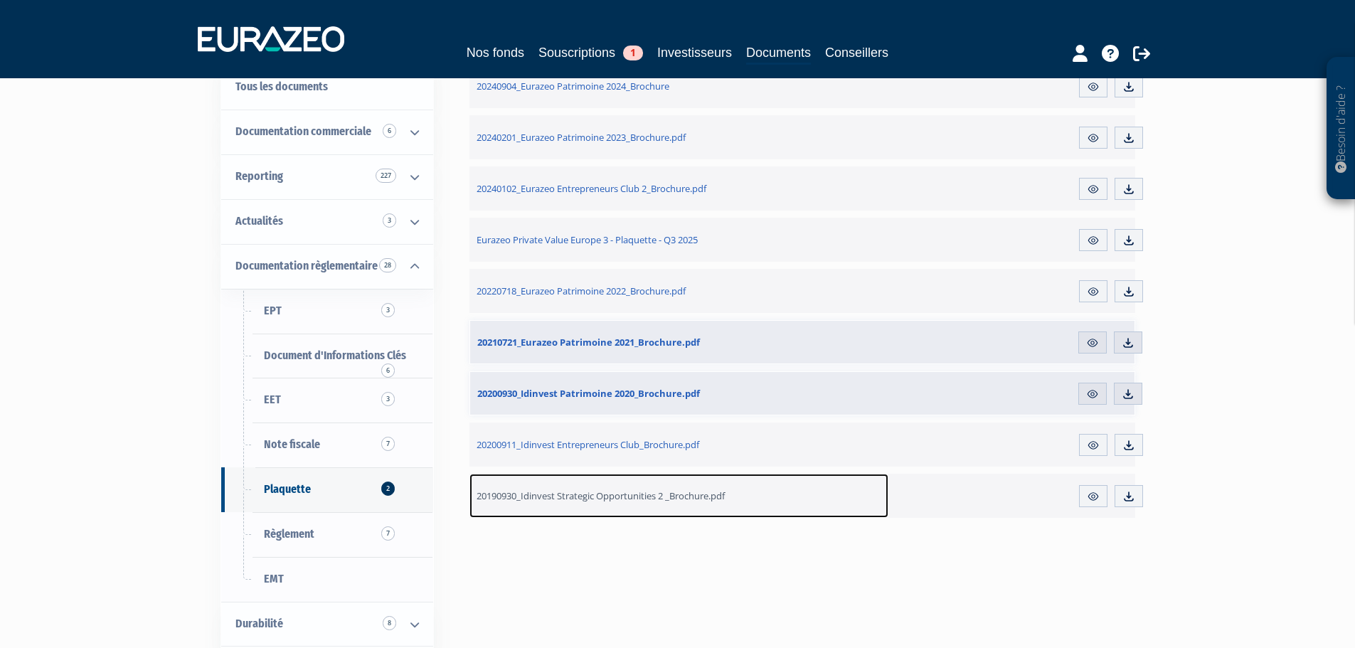
click at [579, 501] on span "20190930_Idinvest Strategic Opportunities 2 _Brochure.pdf" at bounding box center [600, 495] width 248 height 13
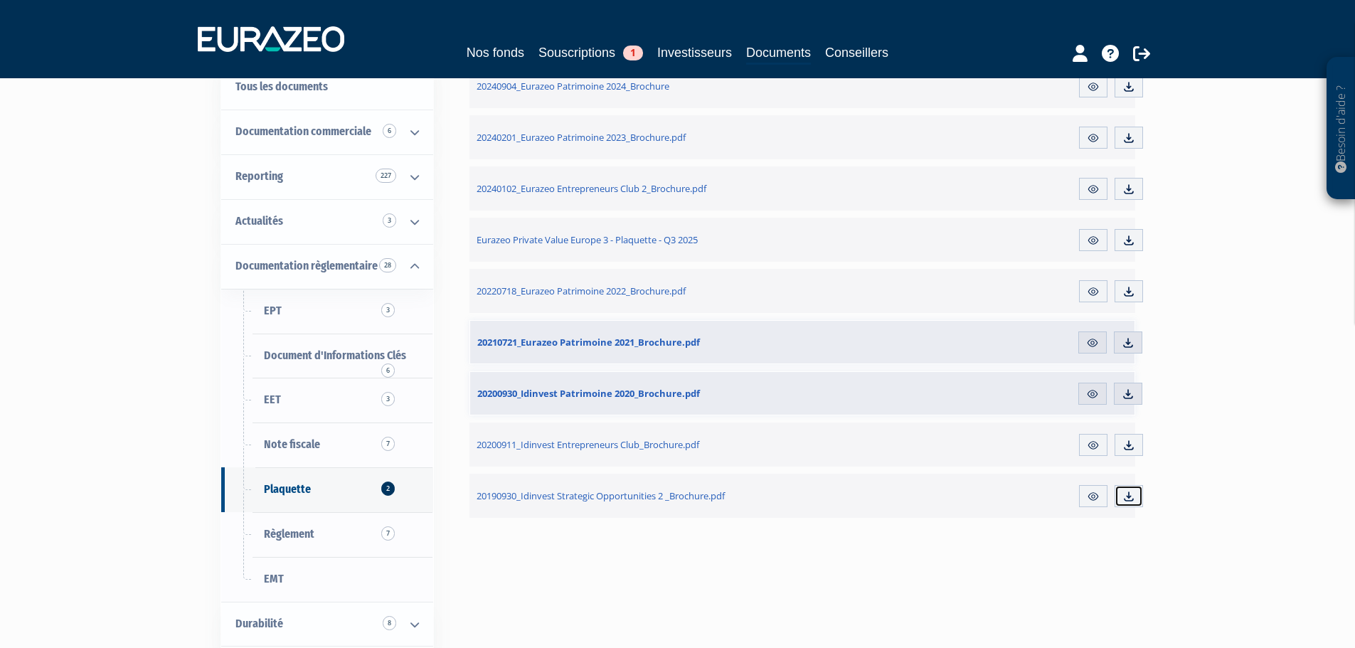
click at [1122, 495] on img at bounding box center [1128, 496] width 13 height 13
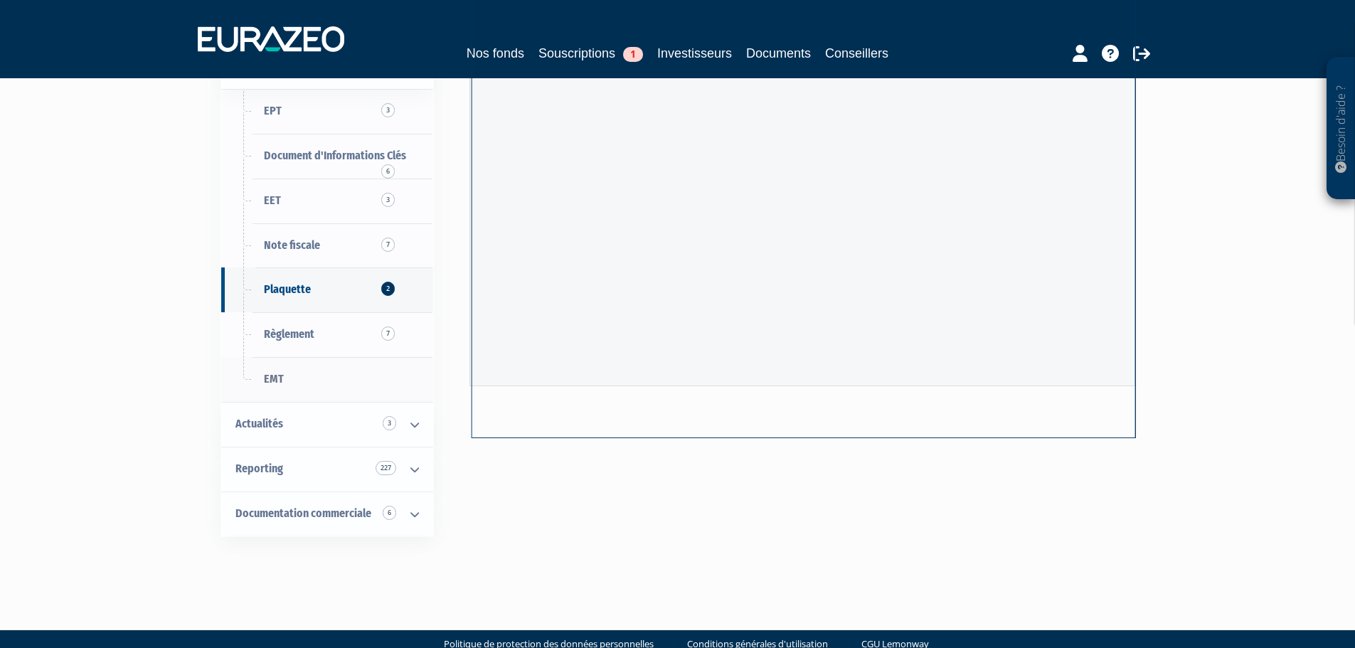
scroll to position [244, 0]
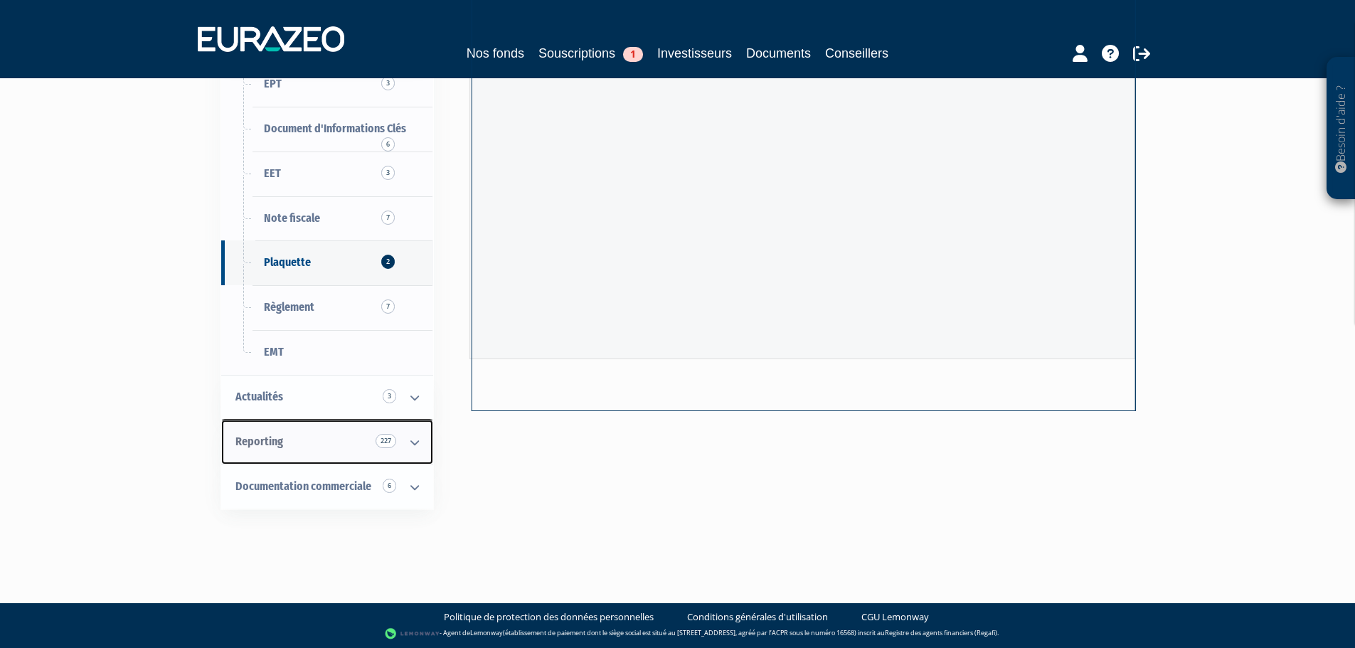
click at [319, 442] on link "Reporting 227" at bounding box center [327, 442] width 212 height 45
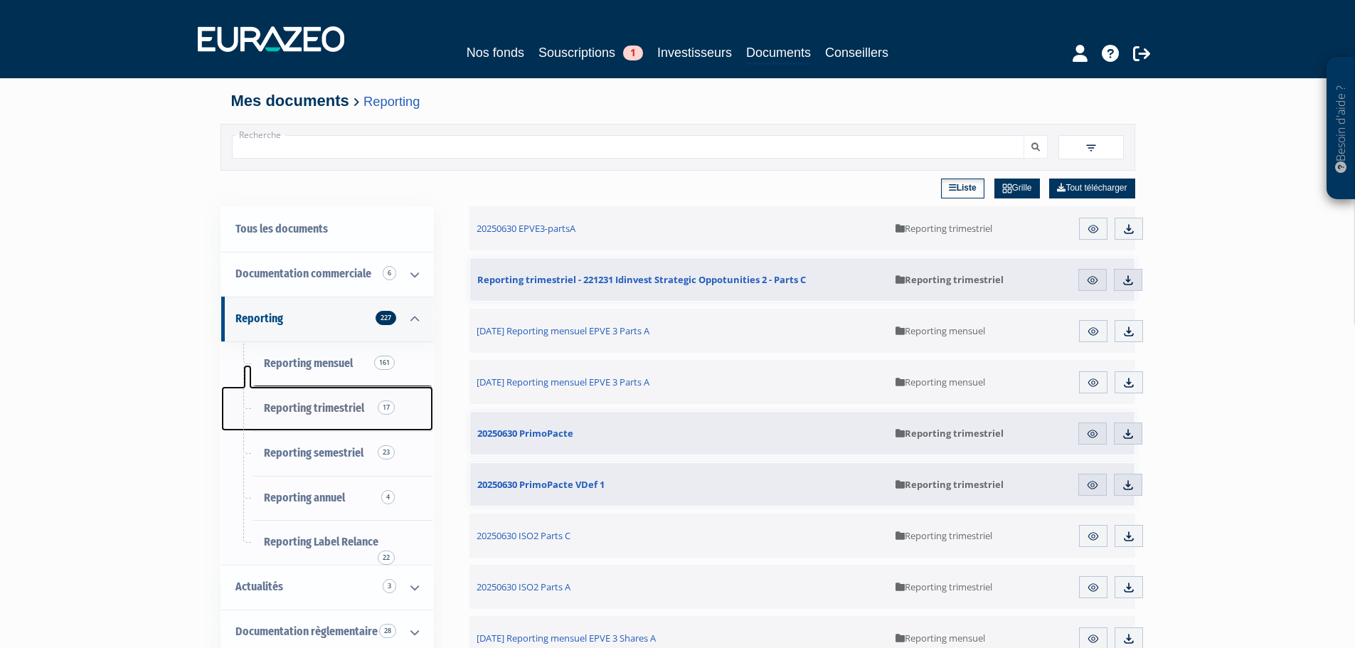
click at [367, 413] on link "Reporting trimestriel 17" at bounding box center [327, 408] width 212 height 45
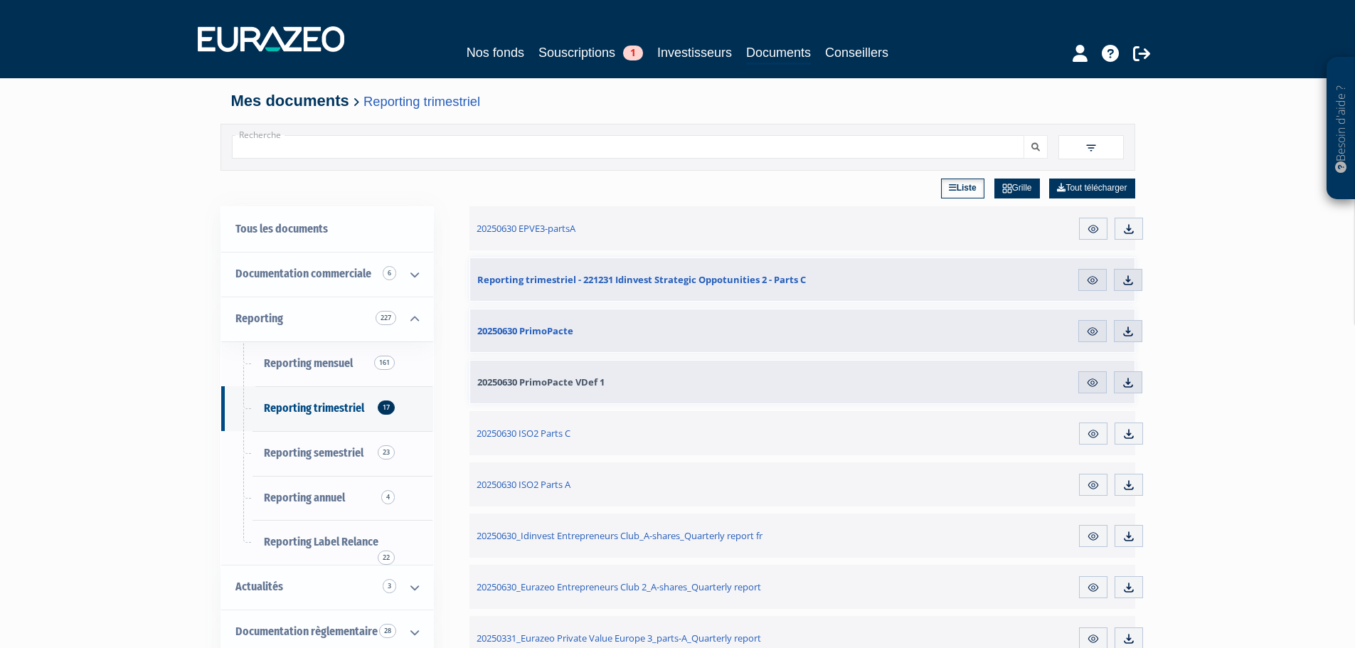
scroll to position [71, 0]
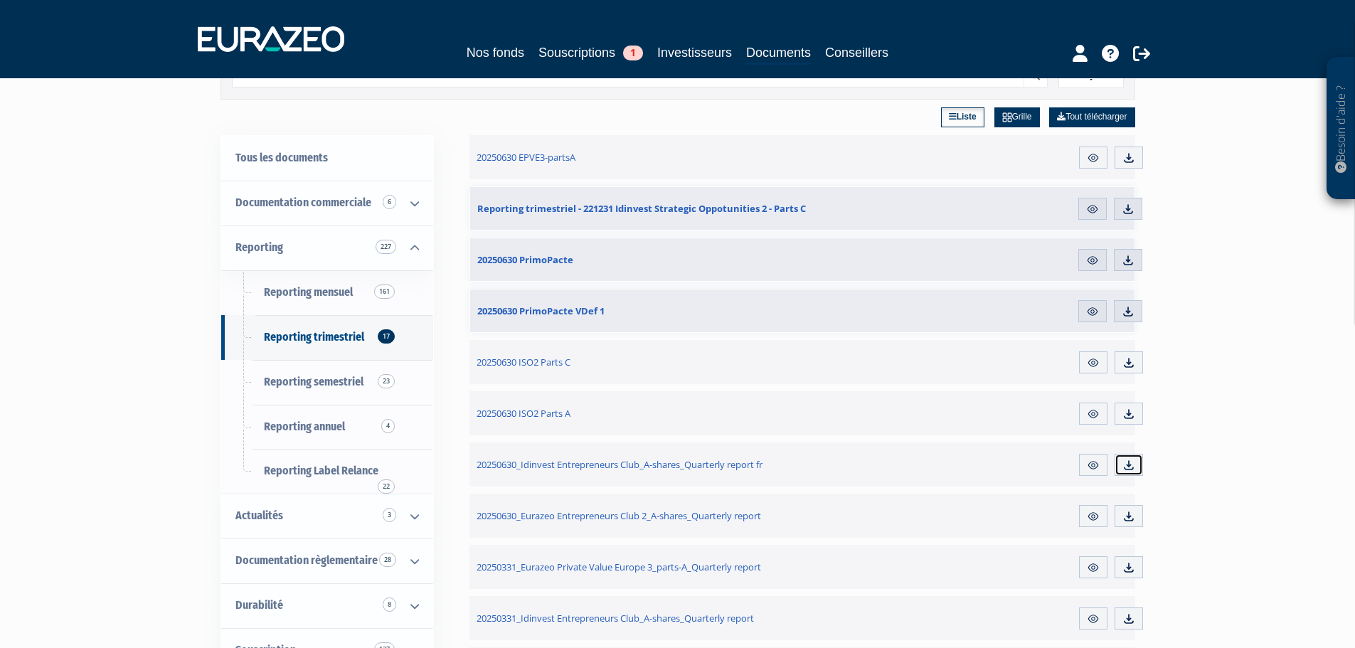
click at [1140, 461] on link "Télécharger" at bounding box center [1128, 465] width 28 height 23
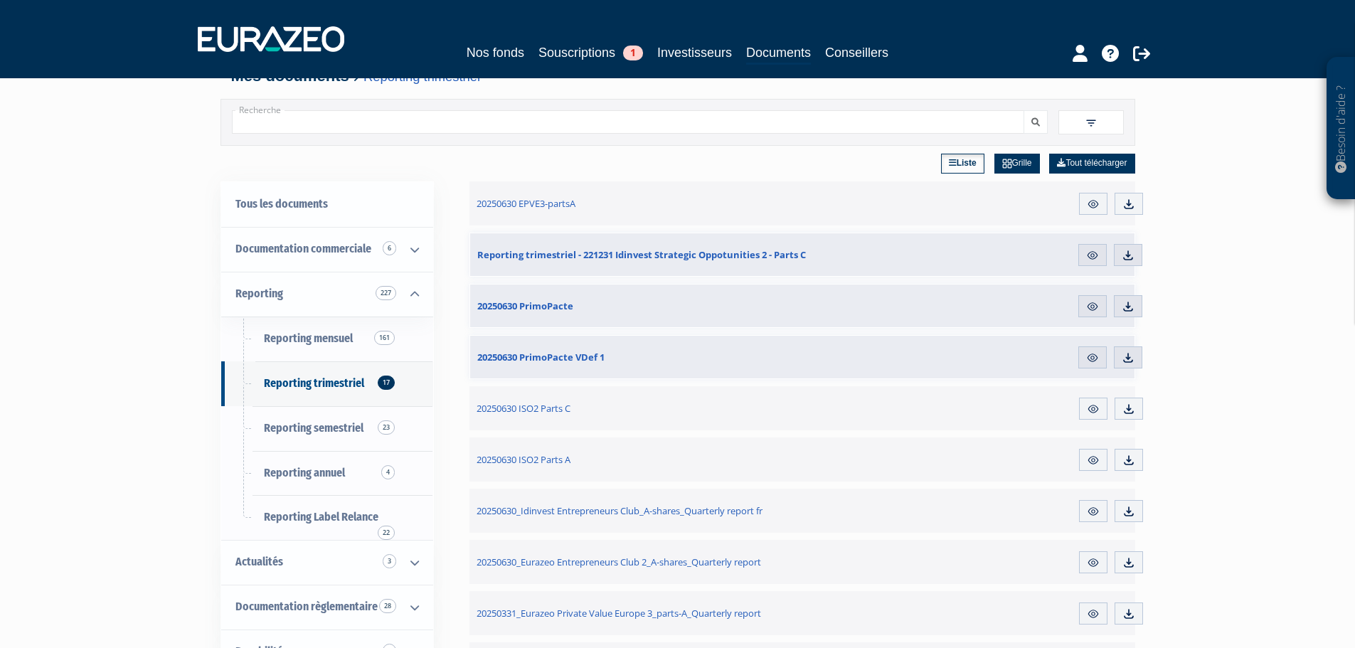
scroll to position [0, 0]
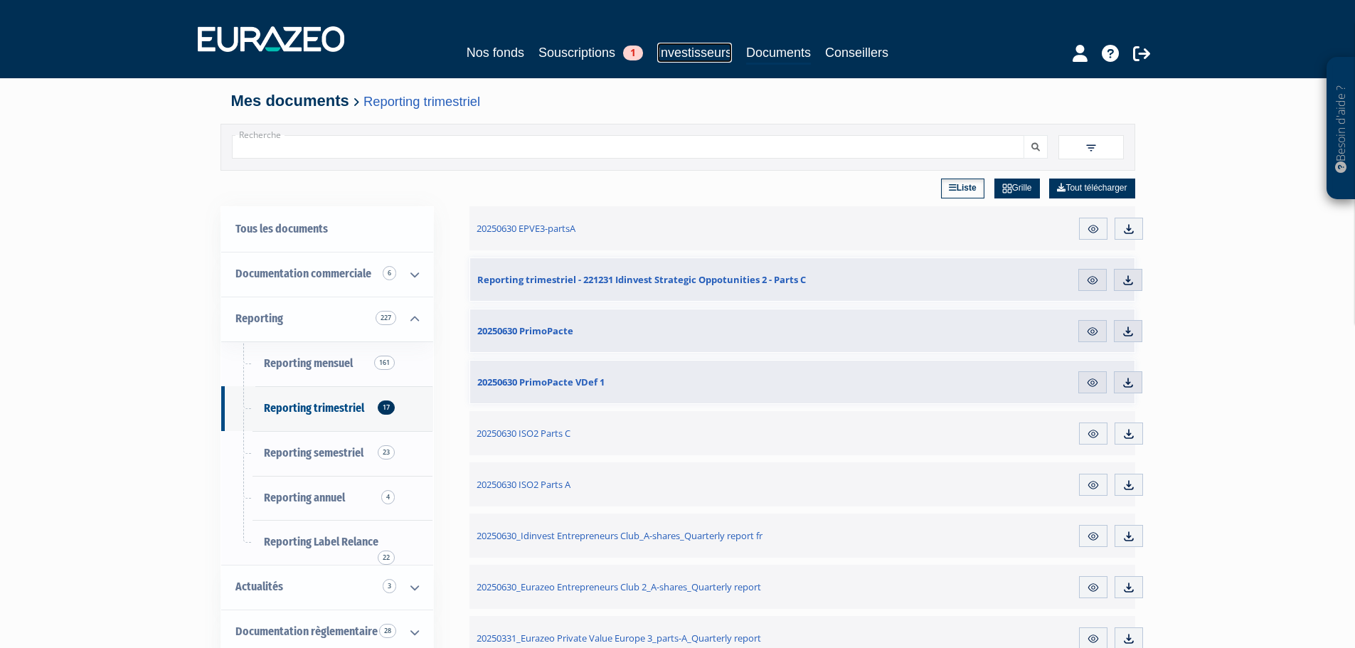
drag, startPoint x: 705, startPoint y: 50, endPoint x: 695, endPoint y: 60, distance: 14.1
click at [705, 50] on link "Investisseurs" at bounding box center [694, 53] width 75 height 20
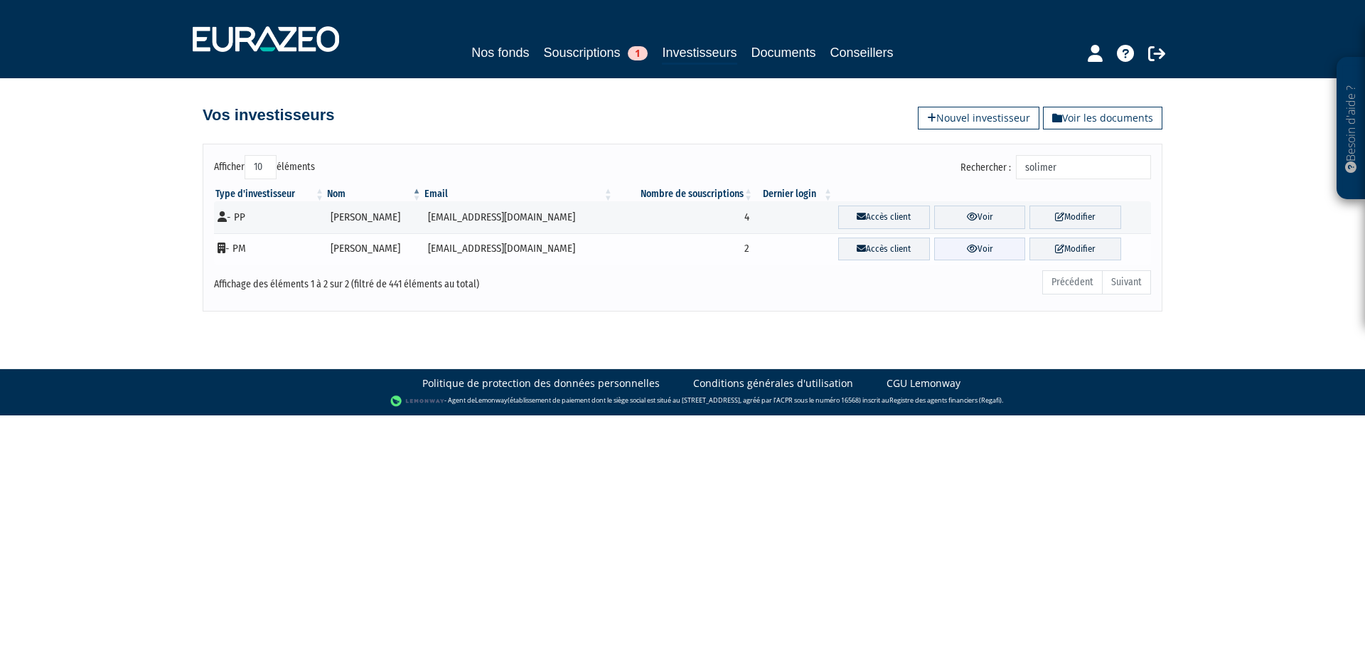
click at [975, 247] on link "Voir" at bounding box center [980, 249] width 92 height 23
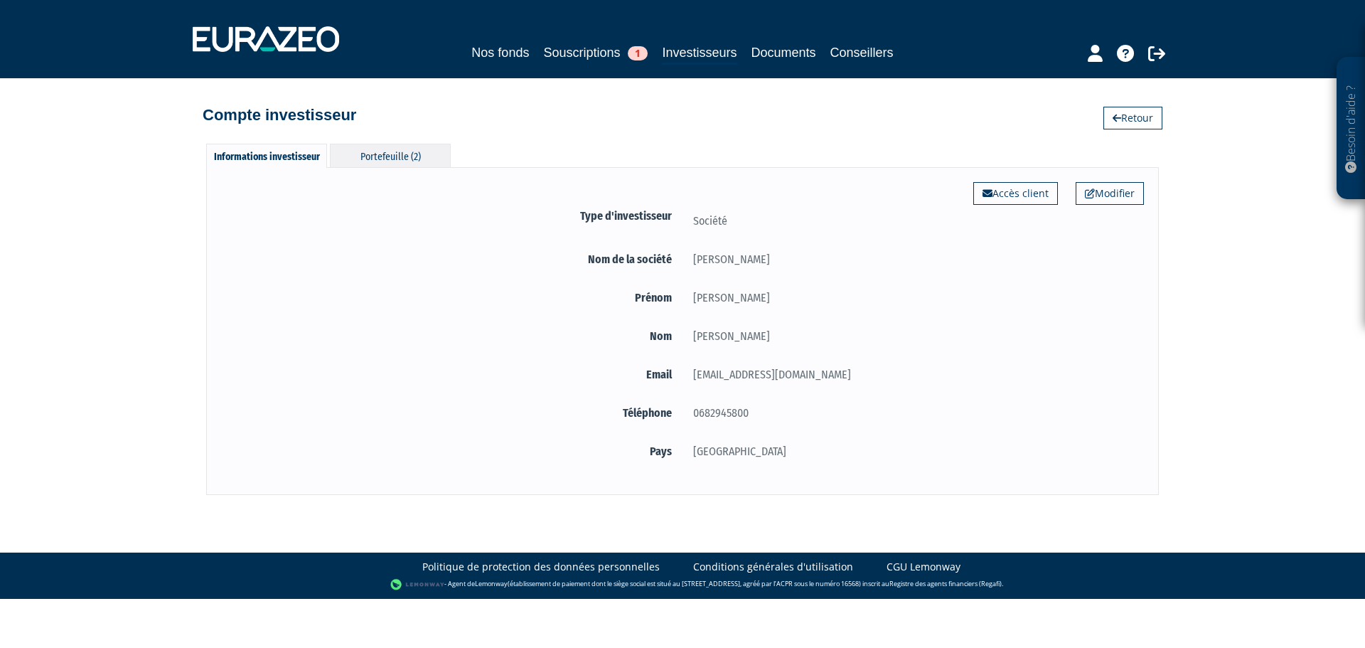
click at [385, 146] on div "Portefeuille (2)" at bounding box center [390, 155] width 121 height 23
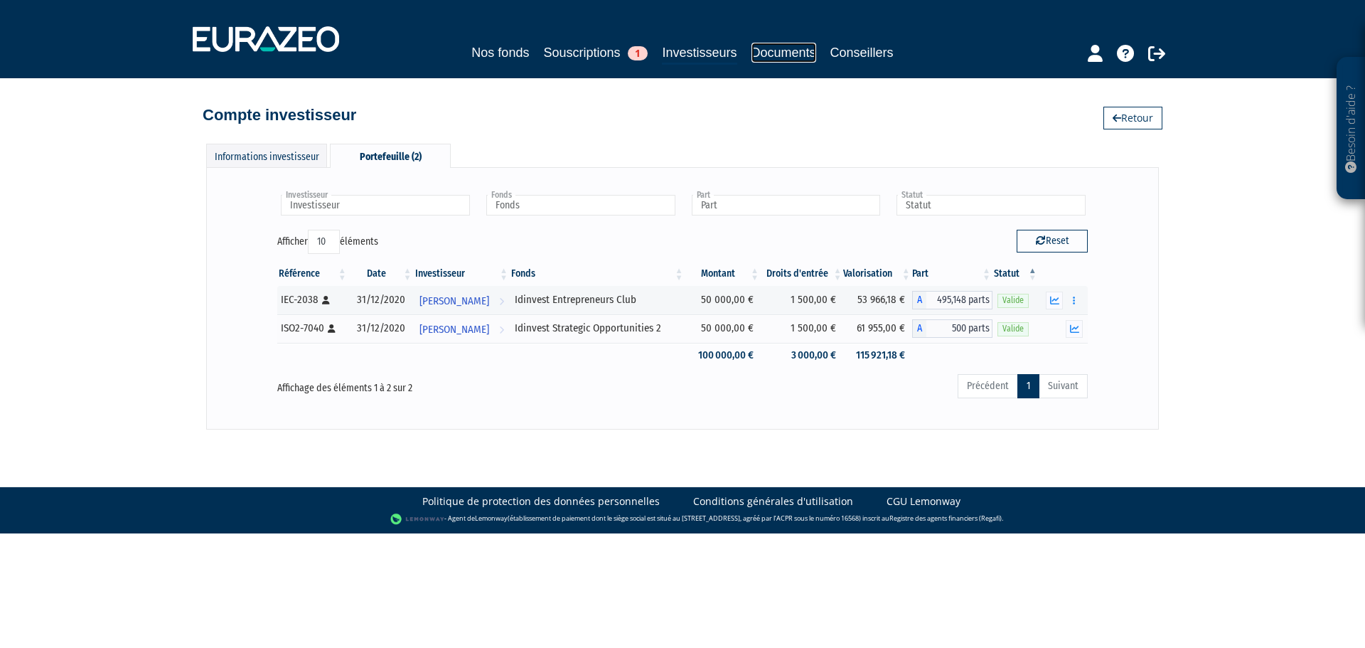
drag, startPoint x: 792, startPoint y: 55, endPoint x: 784, endPoint y: 55, distance: 7.8
click at [792, 55] on link "Documents" at bounding box center [784, 53] width 65 height 20
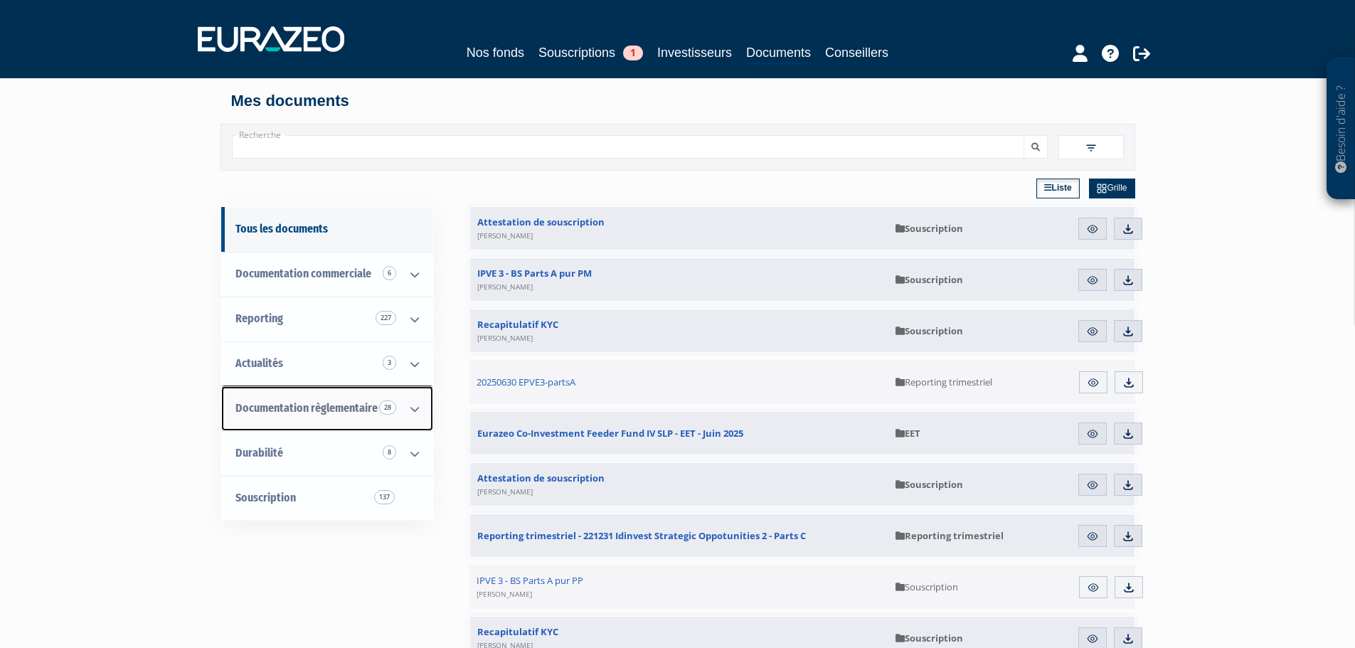
click at [405, 403] on icon at bounding box center [414, 409] width 37 height 44
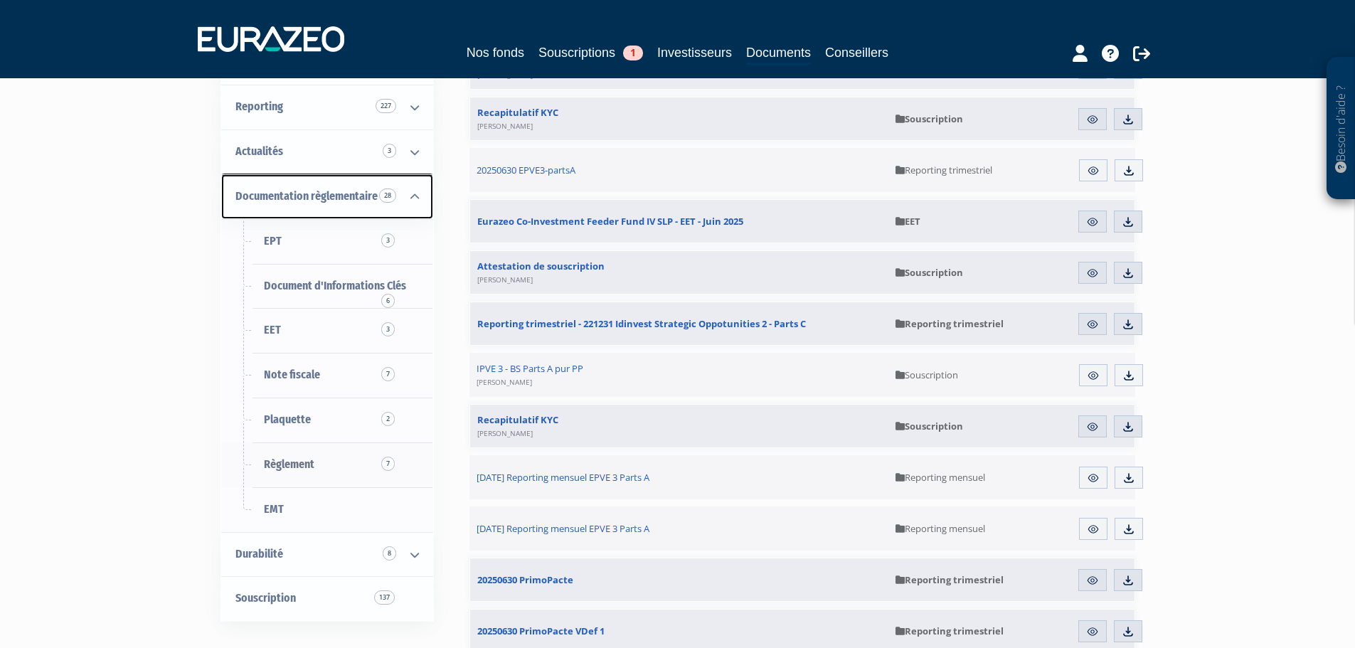
scroll to position [213, 0]
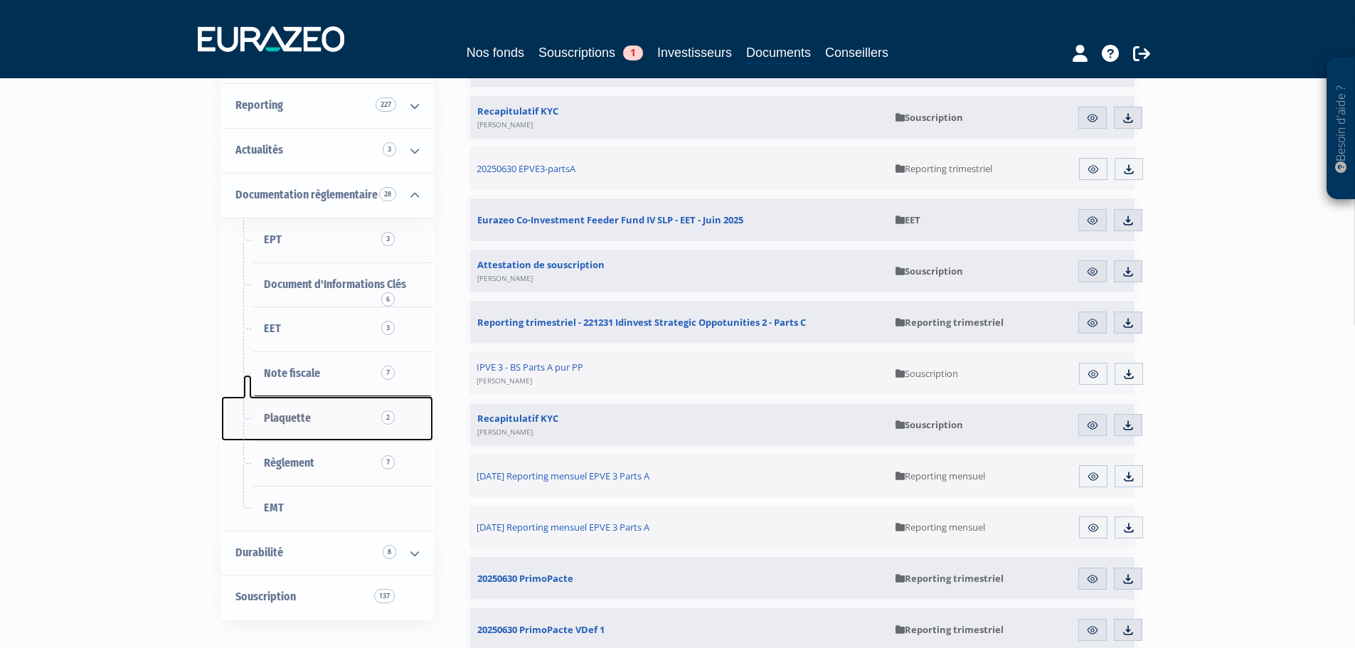
click at [382, 417] on span "2" at bounding box center [388, 417] width 14 height 14
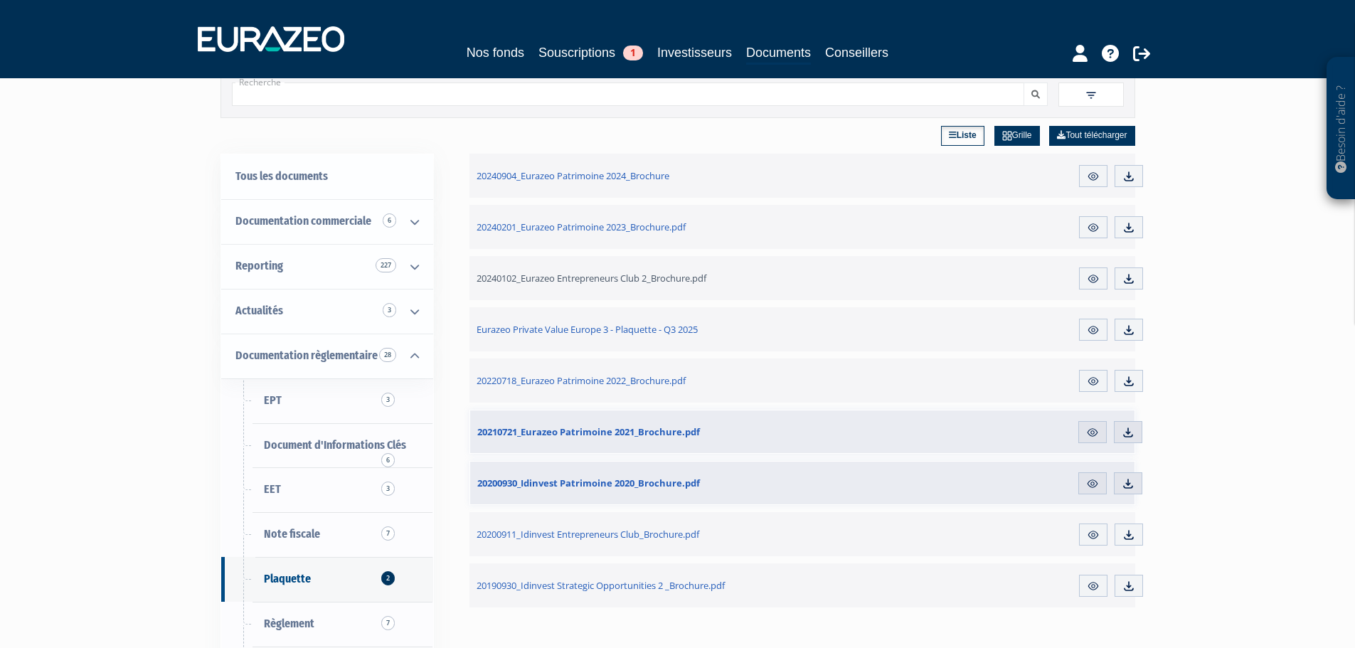
scroll to position [71, 0]
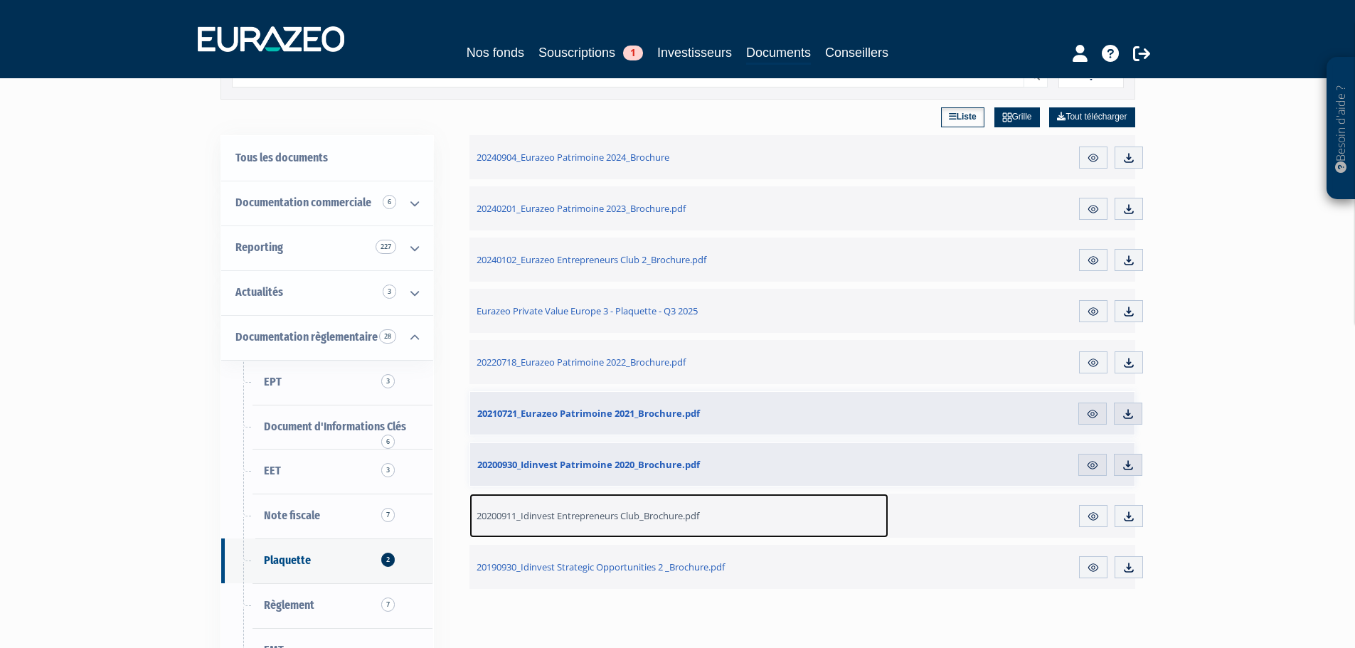
click at [683, 515] on span "20200911_Idinvest Entrepreneurs Club_Brochure.pdf" at bounding box center [587, 515] width 223 height 13
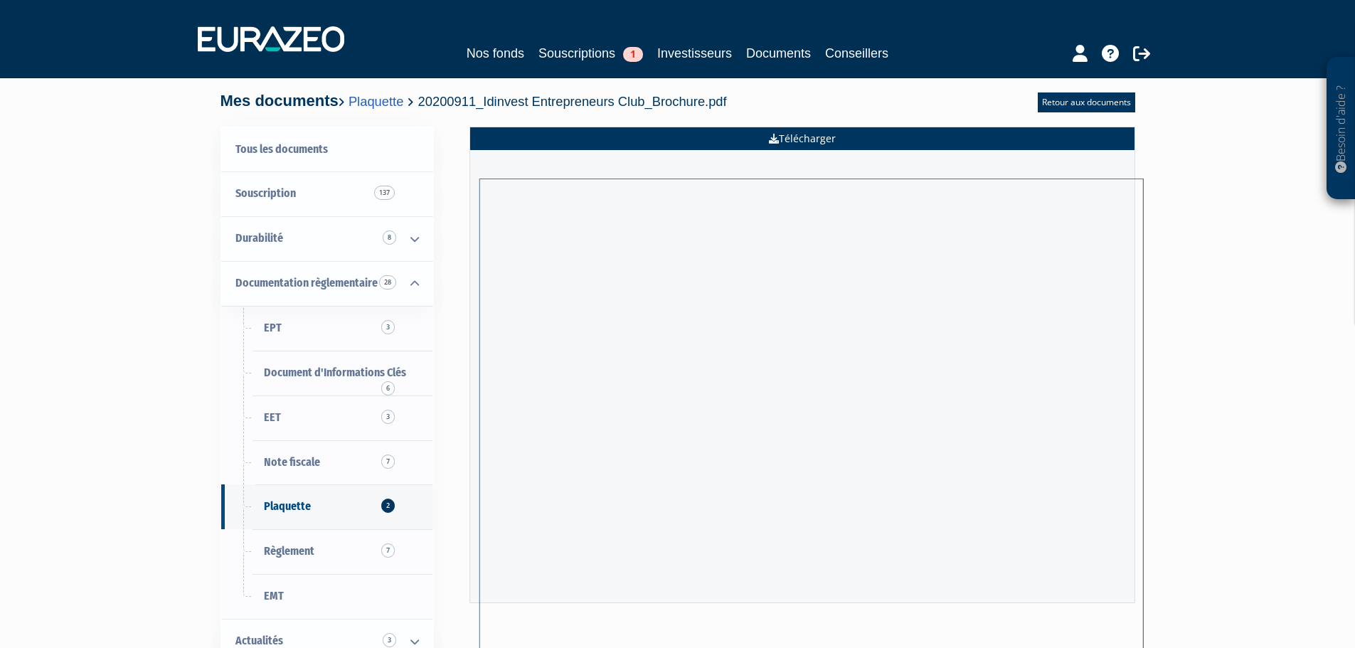
click at [853, 139] on link "Télécharger" at bounding box center [802, 138] width 664 height 23
